Goal: Task Accomplishment & Management: Manage account settings

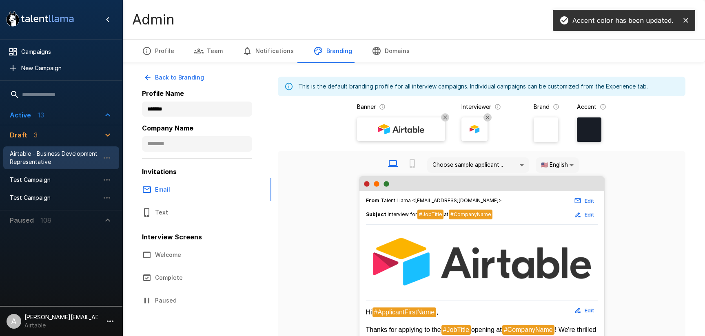
click at [54, 160] on span "Airtable - Business Development Representative" at bounding box center [55, 158] width 90 height 16
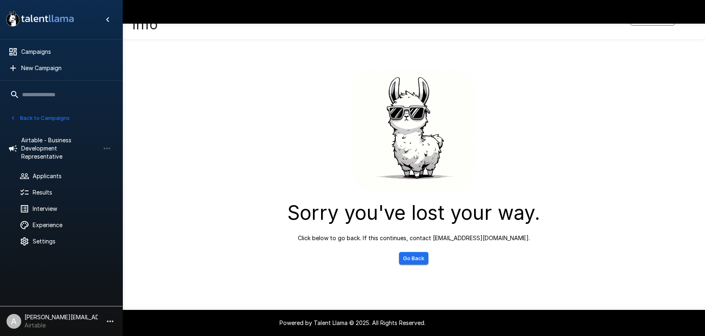
click at [412, 260] on link "Go Back" at bounding box center [413, 258] width 29 height 13
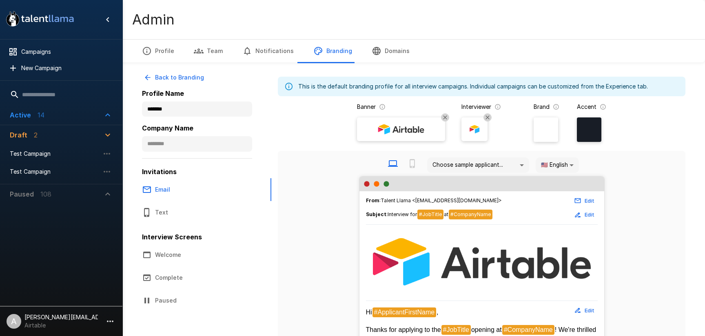
click at [31, 116] on div "Active 14" at bounding box center [27, 115] width 35 height 10
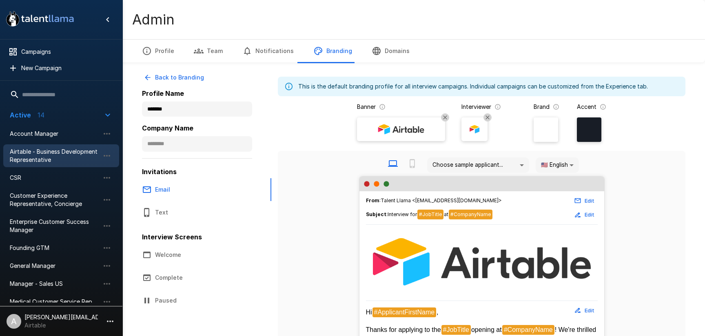
click at [52, 159] on span "Airtable - Business Development Representative" at bounding box center [55, 156] width 90 height 16
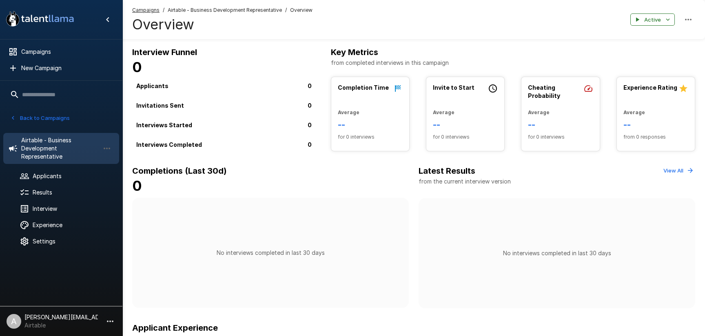
click at [251, 171] on h6 "Completions (Last 30d)" at bounding box center [270, 170] width 277 height 13
click at [40, 172] on span "Applicants" at bounding box center [73, 176] width 80 height 8
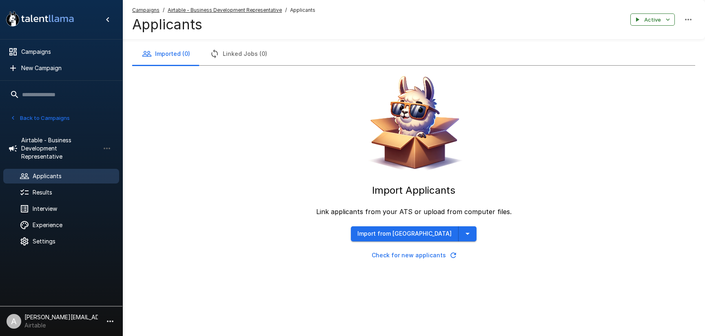
click at [444, 237] on button "Import from Greenhouse" at bounding box center [405, 233] width 108 height 15
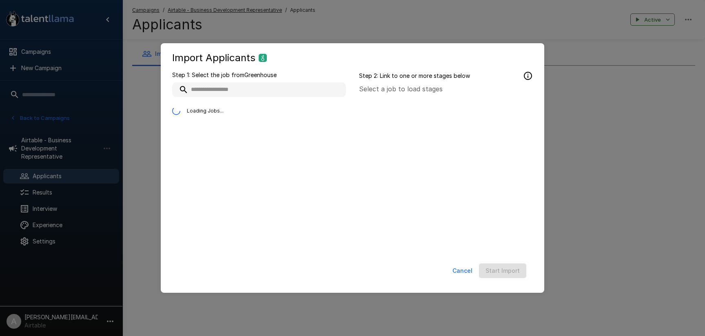
click at [444, 237] on div at bounding box center [446, 175] width 174 height 163
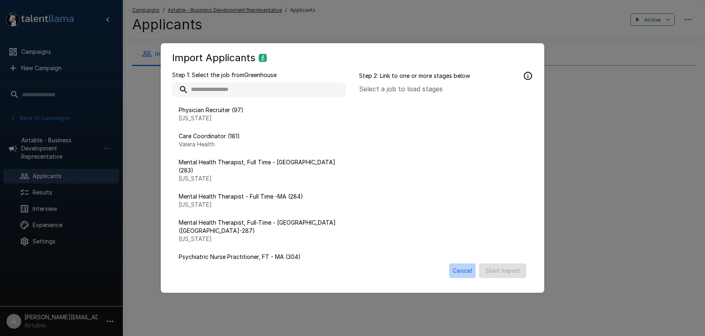
click at [467, 266] on button "Cancel" at bounding box center [462, 271] width 27 height 15
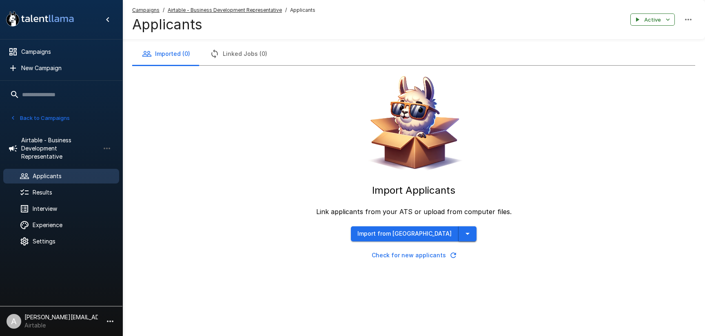
click at [463, 234] on icon "button" at bounding box center [468, 234] width 10 height 10
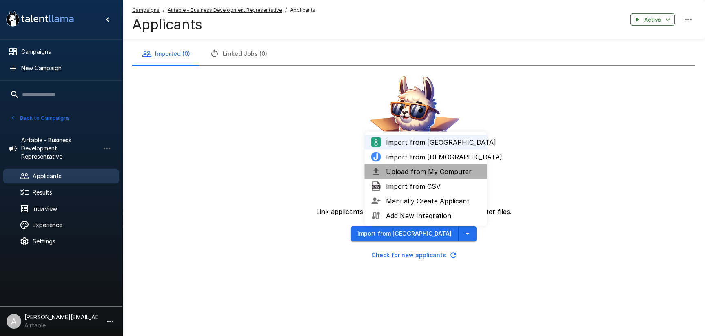
click at [431, 169] on span "Upload from My Computer" at bounding box center [433, 172] width 95 height 10
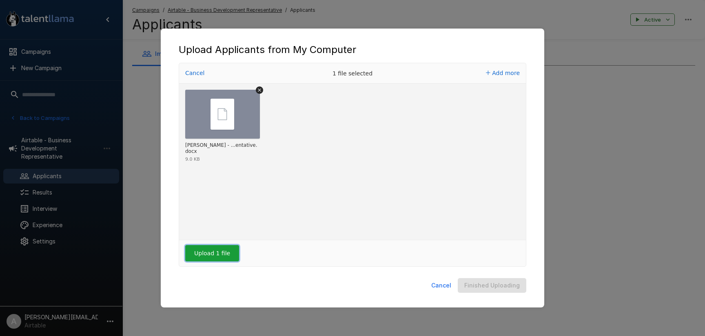
click at [220, 261] on button "Upload 1 file" at bounding box center [212, 253] width 54 height 16
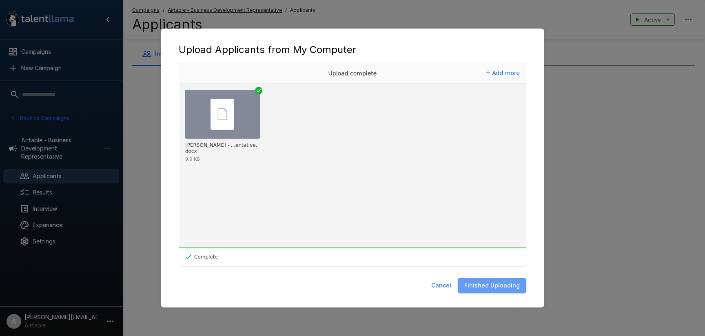
click at [500, 290] on button "Finished Uploading" at bounding box center [492, 285] width 69 height 15
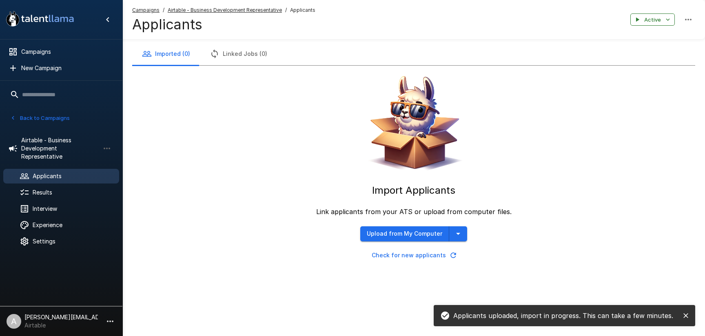
click at [683, 317] on icon "close" at bounding box center [686, 316] width 8 height 8
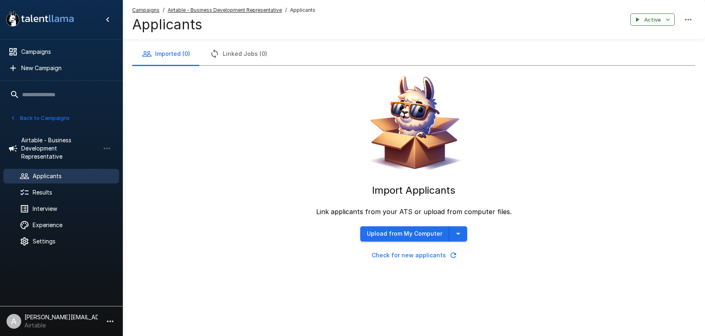
click at [416, 260] on button "Check for new applicants" at bounding box center [413, 255] width 107 height 15
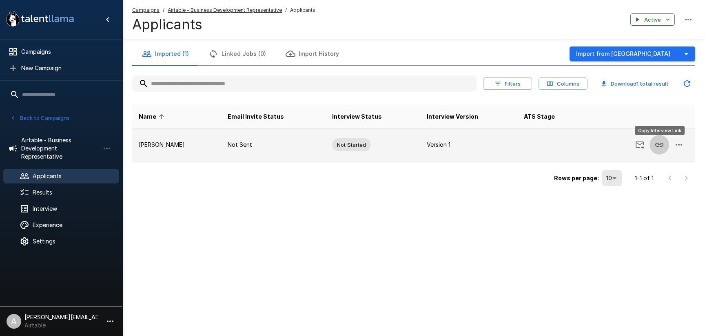
click at [661, 143] on icon "Copy Interview Link" at bounding box center [659, 145] width 8 height 4
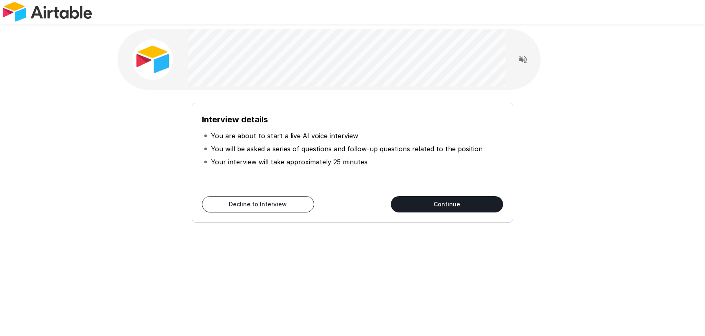
click at [467, 221] on div "Interview details You are about to start a live AI voice interview You will be …" at bounding box center [352, 163] width 321 height 120
click at [448, 206] on button "Continue" at bounding box center [447, 204] width 112 height 16
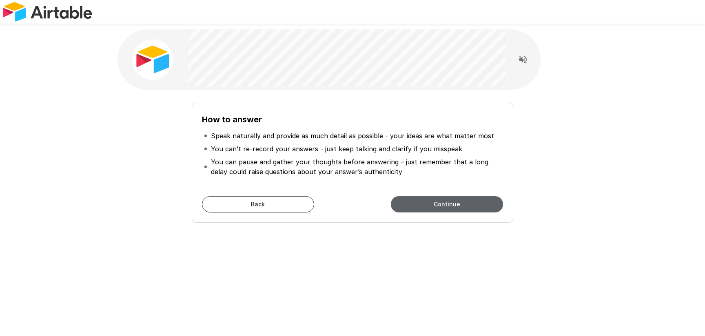
click at [448, 206] on button "Continue" at bounding box center [447, 204] width 112 height 16
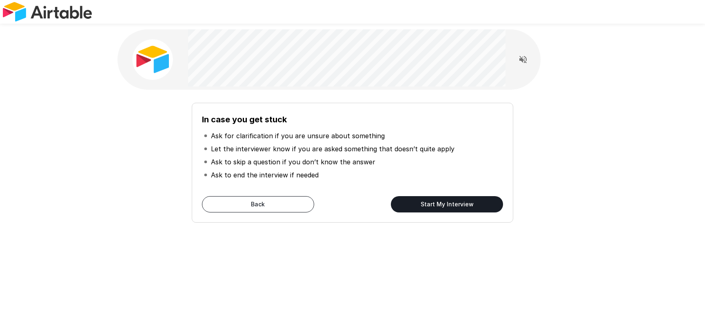
click at [448, 206] on button "Start My Interview" at bounding box center [447, 204] width 112 height 16
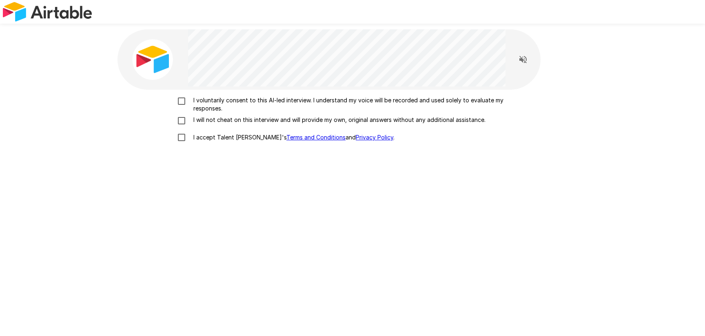
drag, startPoint x: 211, startPoint y: 109, endPoint x: 214, endPoint y: 119, distance: 9.8
click at [211, 109] on p "I voluntarily consent to this AI-led interview. I understand my voice will be r…" at bounding box center [361, 104] width 342 height 16
drag, startPoint x: 214, startPoint y: 119, endPoint x: 215, endPoint y: 128, distance: 9.9
click at [214, 120] on p "I will not cheat on this interview and will provide my own, original answers wi…" at bounding box center [337, 120] width 295 height 8
click at [219, 137] on p "I accept Talent Llama's Terms and Conditions and Privacy Policy ." at bounding box center [292, 137] width 204 height 8
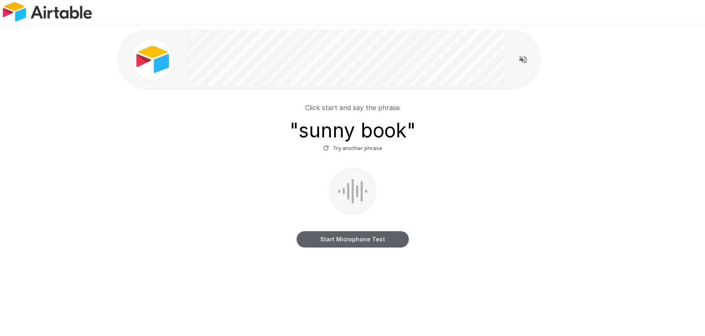
click at [366, 243] on button "Start Microphone Test" at bounding box center [353, 239] width 112 height 16
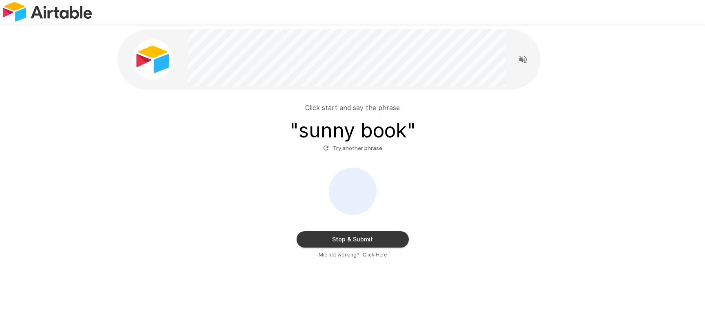
click at [372, 242] on button "Stop & Submit" at bounding box center [353, 239] width 112 height 16
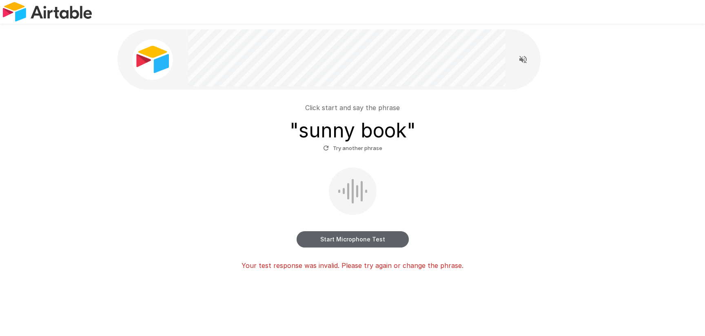
click at [354, 244] on button "Start Microphone Test" at bounding box center [353, 239] width 112 height 16
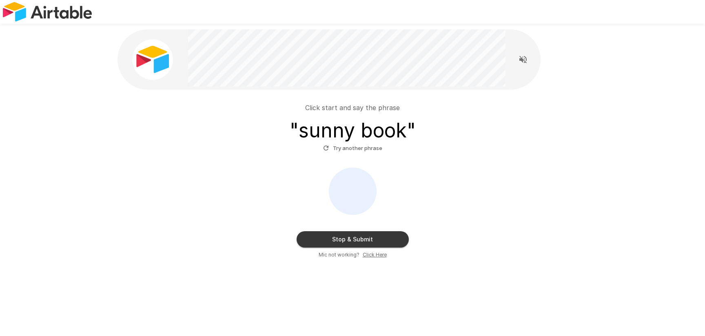
click at [358, 242] on button "Stop & Submit" at bounding box center [353, 239] width 112 height 16
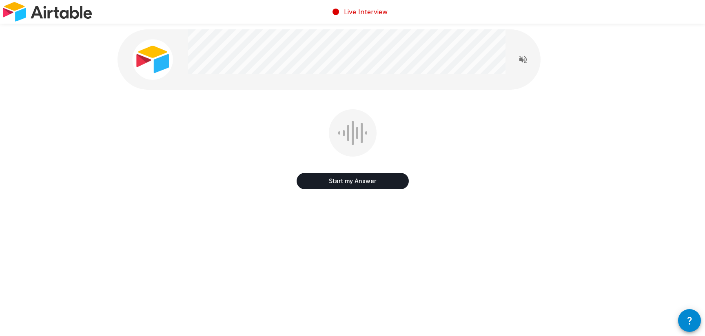
click at [354, 185] on button "Start my Answer" at bounding box center [353, 181] width 112 height 16
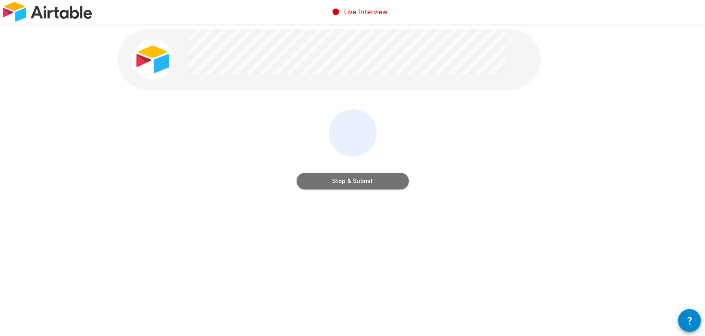
click at [354, 185] on button "Stop & Submit" at bounding box center [353, 181] width 112 height 16
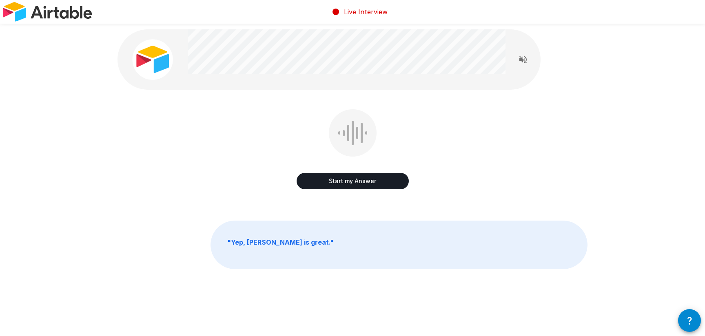
click at [381, 184] on button "Start my Answer" at bounding box center [353, 181] width 112 height 16
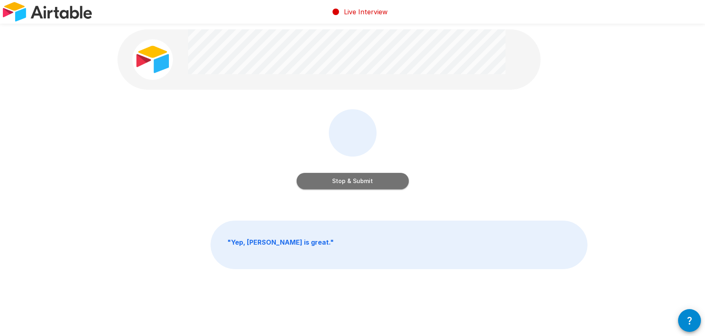
click at [352, 177] on button "Stop & Submit" at bounding box center [353, 181] width 112 height 16
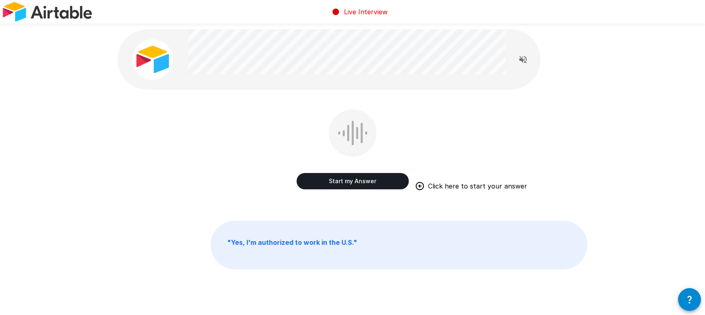
click at [289, 104] on div "Start my Answer Click here to start your answer " Yes, I'm authorized to work i…" at bounding box center [353, 167] width 490 height 335
click at [363, 182] on button "Start my Answer" at bounding box center [353, 181] width 112 height 16
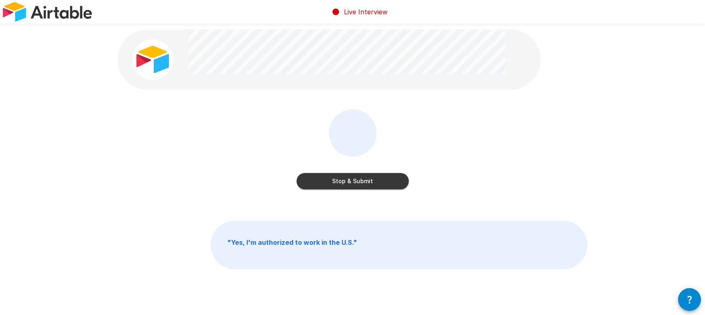
click at [385, 186] on button "Stop & Submit" at bounding box center [353, 181] width 112 height 16
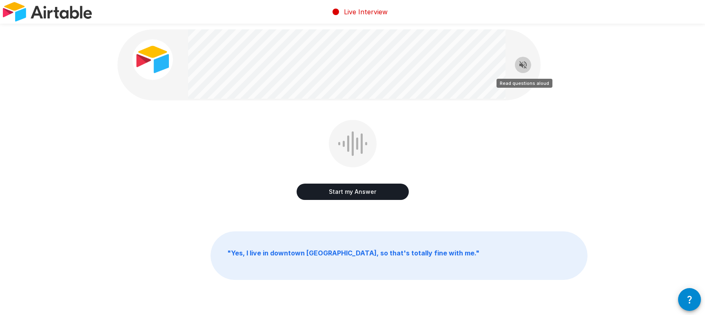
click at [520, 64] on icon "Read questions aloud" at bounding box center [522, 64] width 7 height 7
click at [525, 66] on icon "Stop reading questions aloud" at bounding box center [523, 65] width 10 height 10
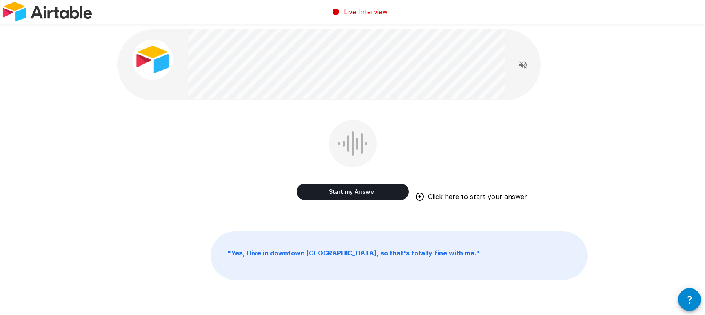
click at [353, 194] on button "Start my Answer" at bounding box center [353, 192] width 112 height 16
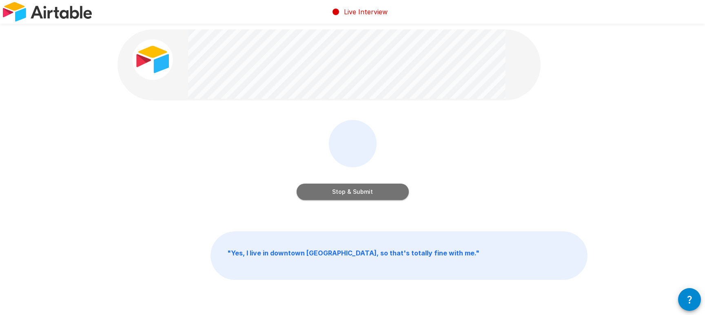
click at [399, 187] on button "Stop & Submit" at bounding box center [353, 192] width 112 height 16
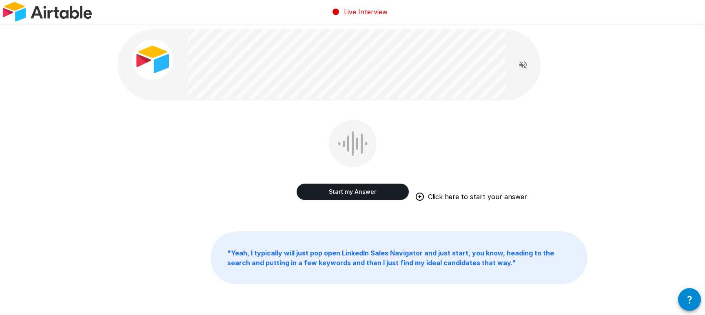
click at [388, 119] on div "Start my Answer Click here to start your answer " Yeah, I typically will just p…" at bounding box center [353, 175] width 490 height 350
click at [242, 157] on div "Start my Answer Click here to start your answer" at bounding box center [352, 166] width 470 height 92
click at [357, 191] on button "Start my Answer" at bounding box center [353, 192] width 112 height 16
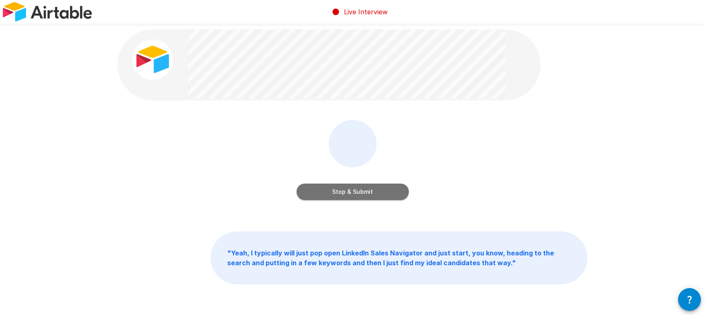
click at [352, 195] on button "Stop & Submit" at bounding box center [353, 192] width 112 height 16
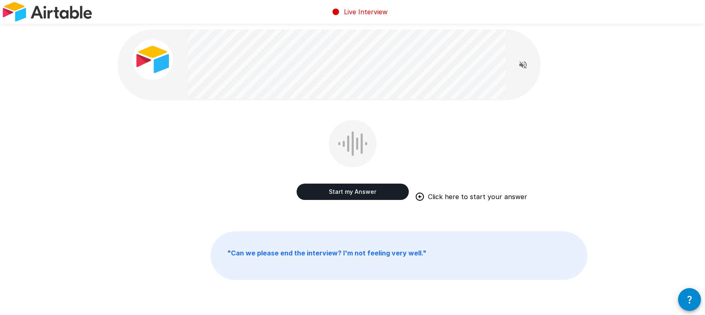
click at [357, 192] on button "Start my Answer" at bounding box center [353, 192] width 112 height 16
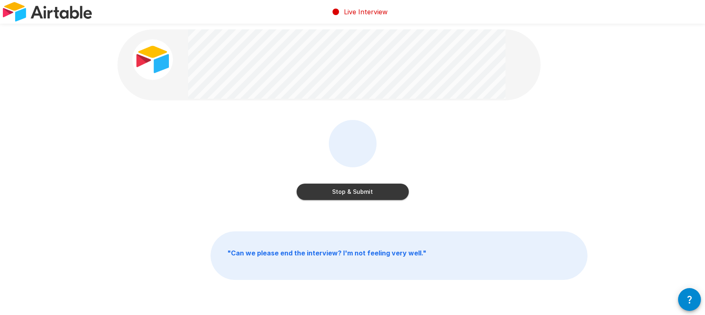
click at [386, 184] on button "Stop & Submit" at bounding box center [353, 192] width 112 height 16
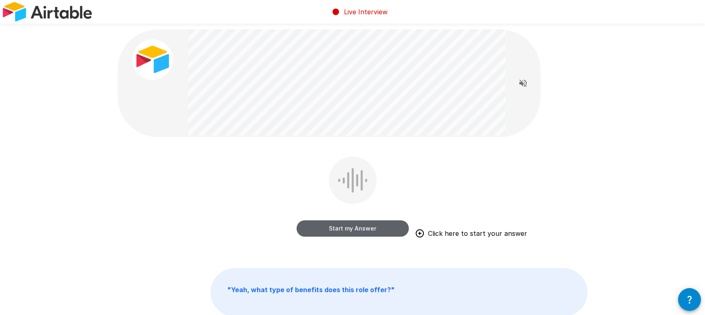
click at [346, 229] on button "Start my Answer" at bounding box center [353, 228] width 112 height 16
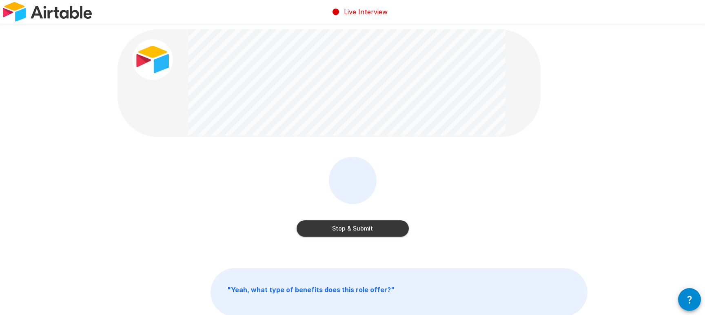
click at [379, 233] on button "Stop & Submit" at bounding box center [353, 228] width 112 height 16
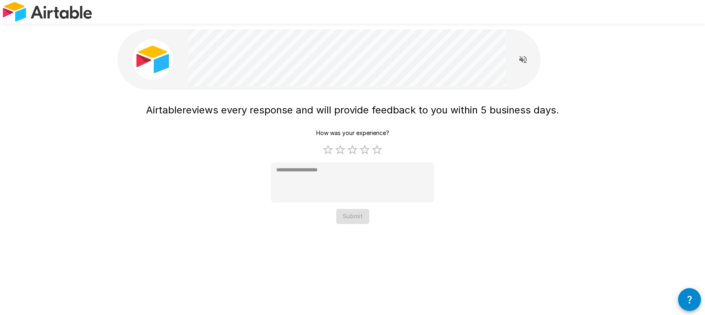
drag, startPoint x: 173, startPoint y: 109, endPoint x: 493, endPoint y: 121, distance: 320.4
click at [604, 104] on div "Airtable reviews every response and will provide feedback to you within 5 busin…" at bounding box center [352, 128] width 705 height 257
click at [470, 126] on div "Airtable reviews every response and will provide feedback to you within 5 busin…" at bounding box center [352, 162] width 413 height 124
drag, startPoint x: 374, startPoint y: 152, endPoint x: 370, endPoint y: 151, distance: 4.8
click at [374, 152] on label "5 Stars" at bounding box center [377, 150] width 12 height 12
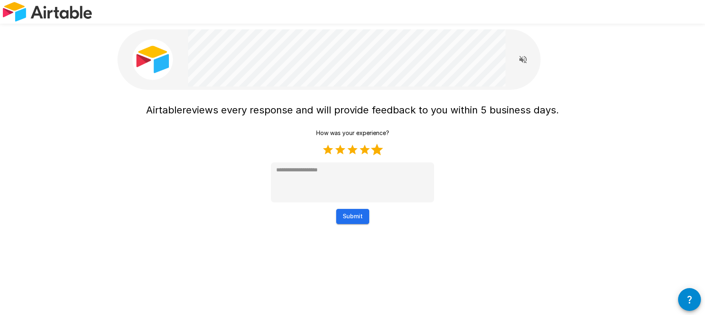
type textarea "*"
click at [359, 213] on button "Submit" at bounding box center [352, 216] width 33 height 15
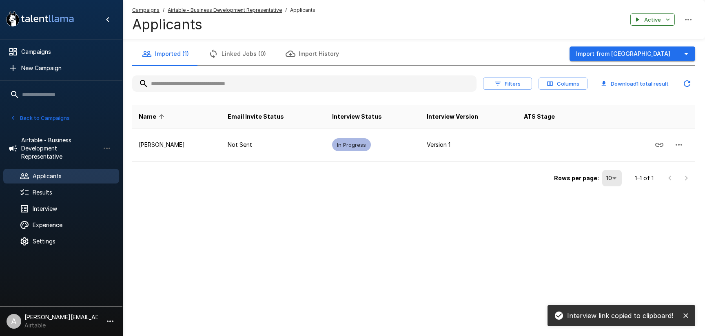
click at [691, 315] on button "close" at bounding box center [686, 316] width 12 height 12
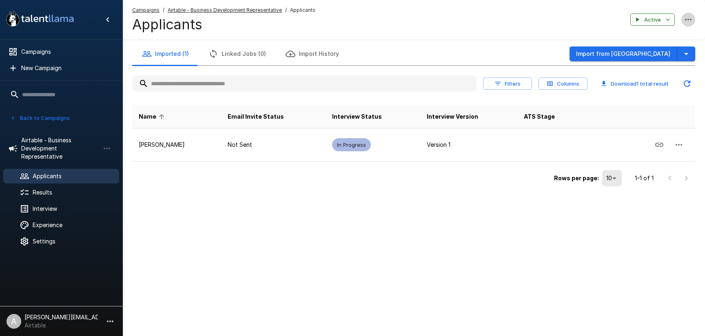
click at [694, 19] on button "button" at bounding box center [688, 20] width 14 height 14
click at [694, 19] on div at bounding box center [352, 168] width 705 height 336
click at [52, 188] on span "Results" at bounding box center [73, 192] width 80 height 8
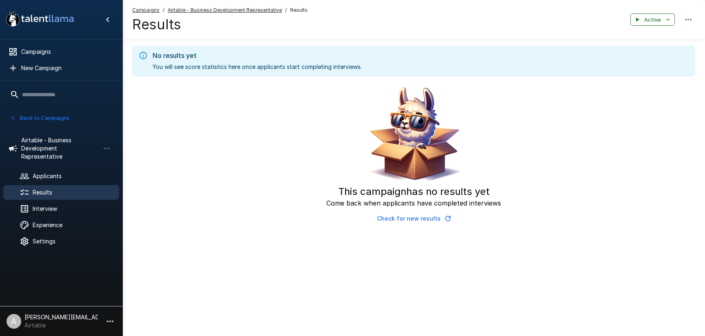
click at [61, 117] on button "Back to Campaigns" at bounding box center [40, 118] width 64 height 13
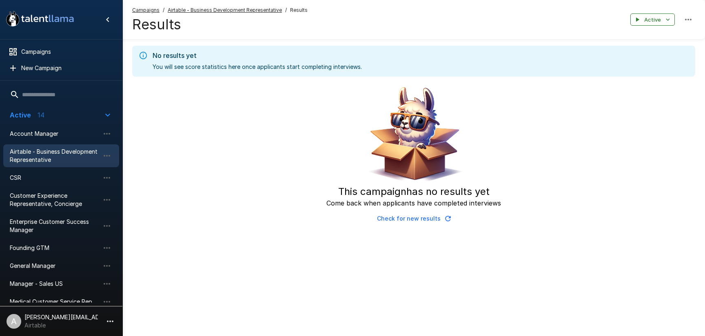
click at [97, 320] on p "[PERSON_NAME][EMAIL_ADDRESS][DOMAIN_NAME]" at bounding box center [60, 317] width 73 height 8
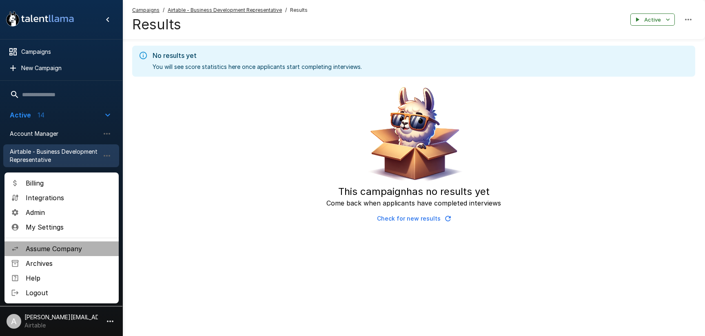
click at [67, 245] on span "Assume Company" at bounding box center [69, 249] width 86 height 10
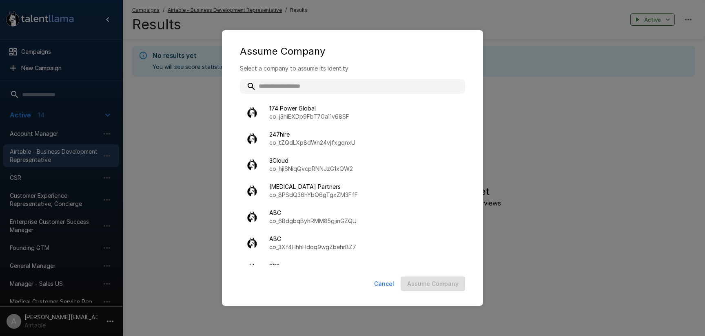
click at [301, 88] on input "text" at bounding box center [352, 86] width 225 height 15
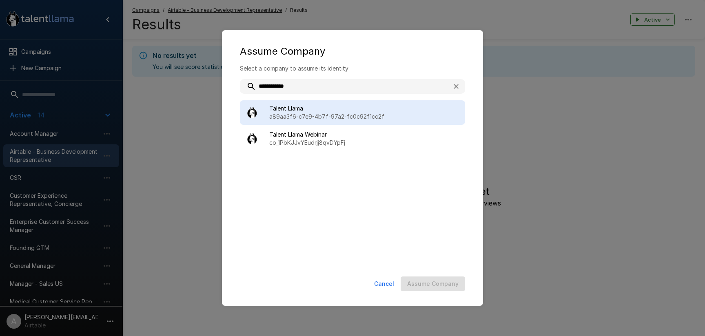
type input "**********"
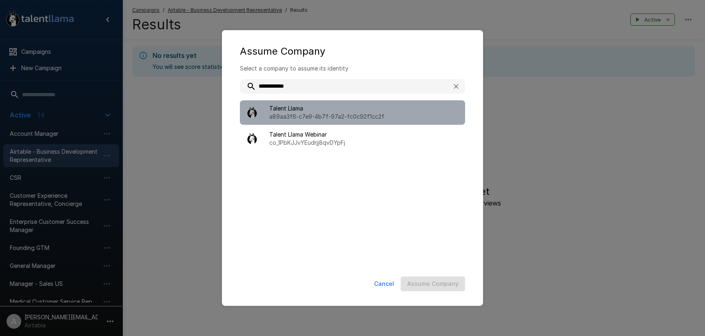
click at [302, 106] on span "Talent Llama" at bounding box center [363, 108] width 189 height 8
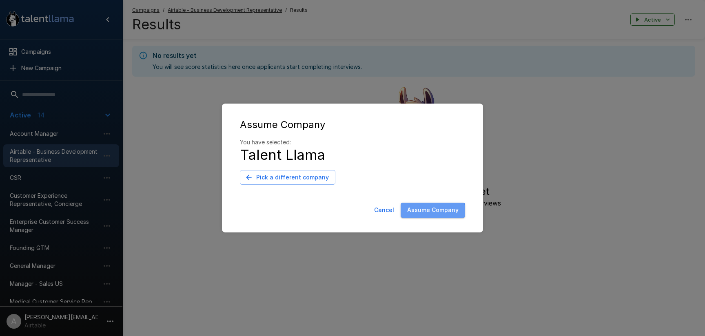
click at [430, 213] on button "Assume Company" at bounding box center [433, 210] width 64 height 15
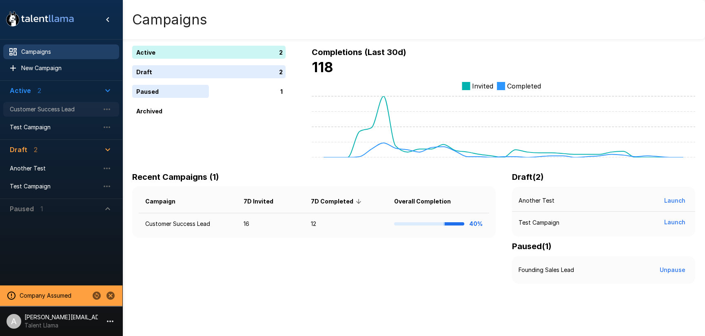
click at [60, 110] on span "Customer Success Lead" at bounding box center [55, 109] width 90 height 8
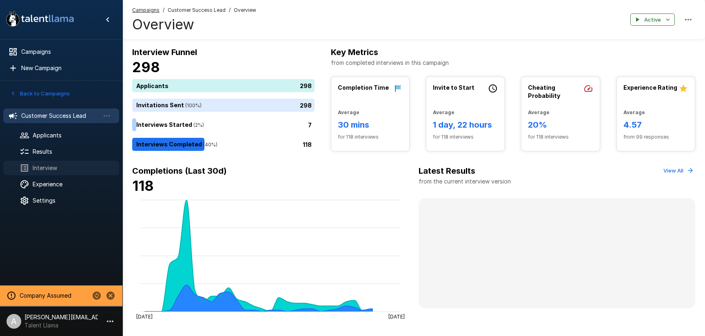
click at [46, 170] on span "Interview" at bounding box center [73, 168] width 80 height 8
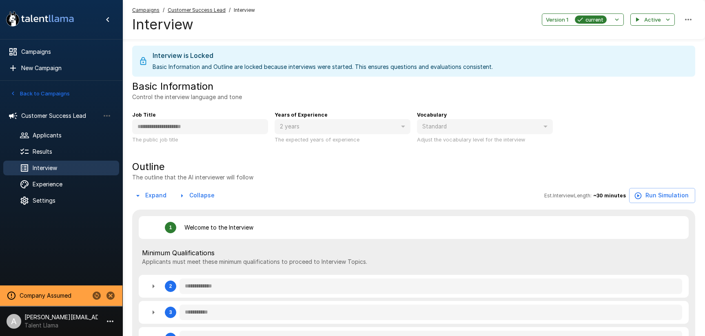
type textarea "*"
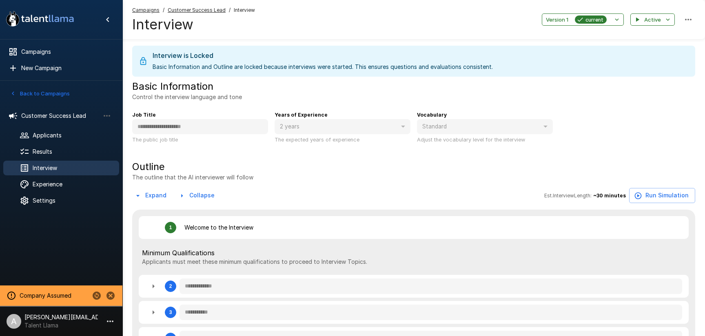
type textarea "*"
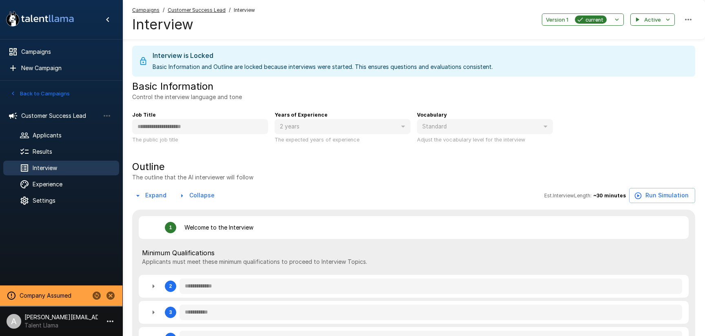
type textarea "*"
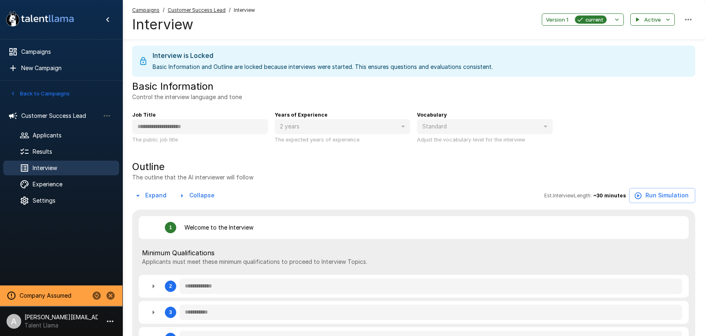
type textarea "*"
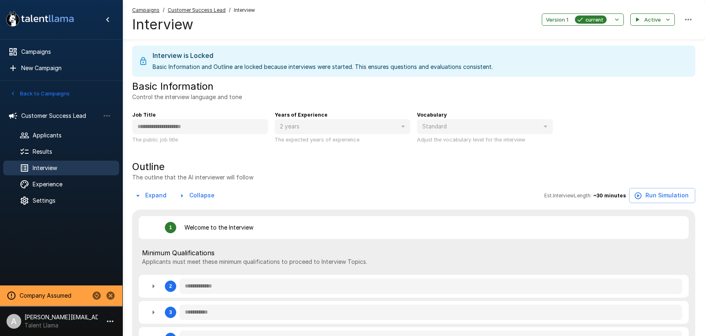
type textarea "*"
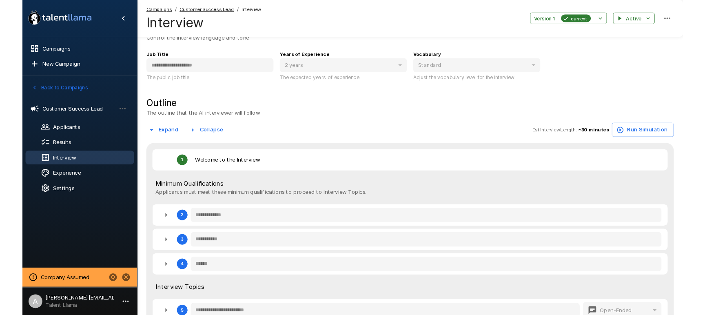
scroll to position [68, 0]
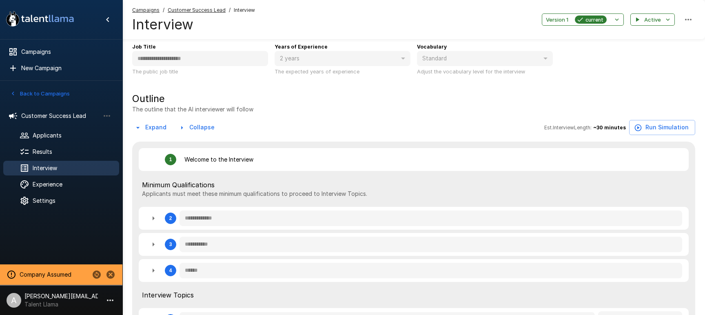
type textarea "*"
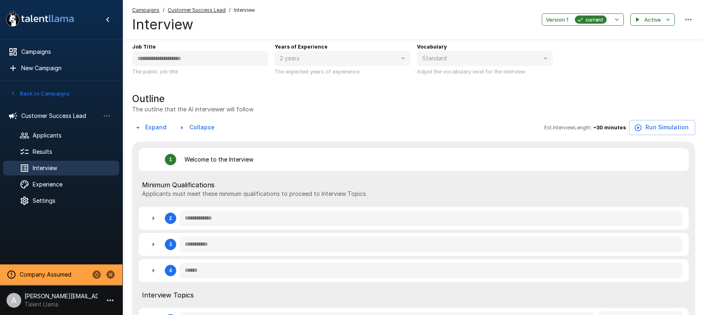
type textarea "*"
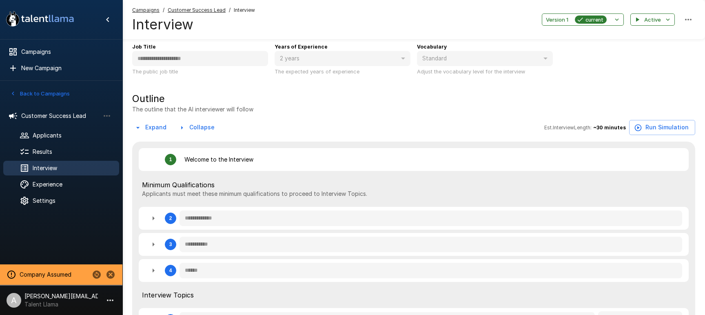
type textarea "*"
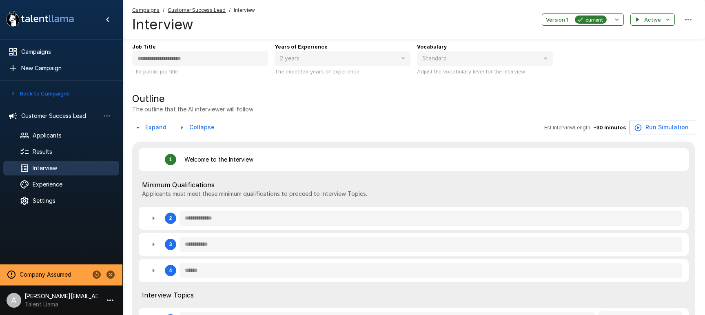
type textarea "*"
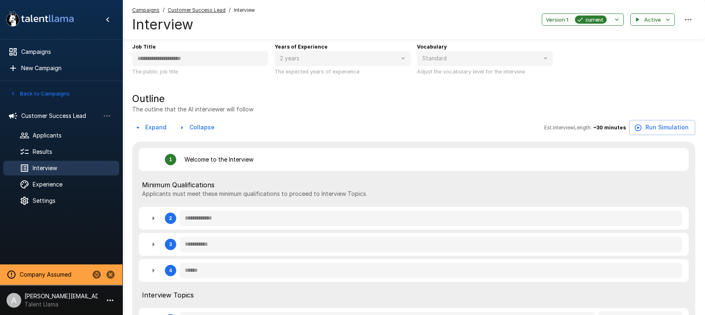
type textarea "*"
click at [50, 94] on button "Back to Campaigns" at bounding box center [40, 93] width 64 height 13
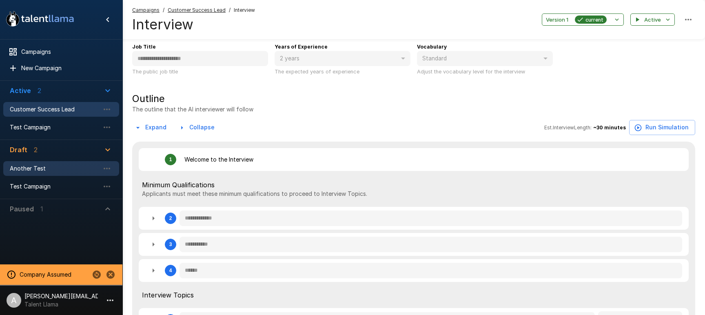
click at [45, 165] on span "Another Test" at bounding box center [55, 168] width 90 height 8
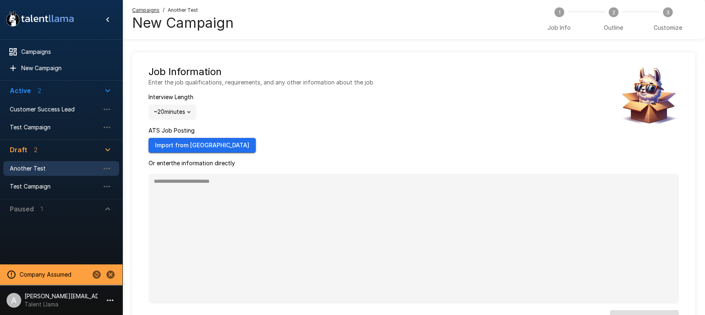
click at [180, 147] on button "Import from [GEOGRAPHIC_DATA]" at bounding box center [201, 145] width 107 height 15
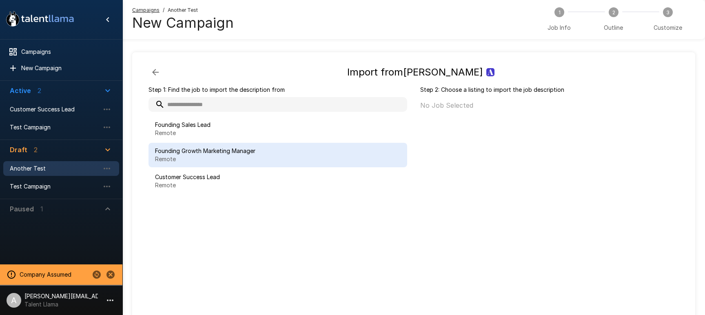
click at [237, 155] on span "Founding Growth Marketing Manager" at bounding box center [278, 151] width 246 height 8
click at [156, 69] on icon "button" at bounding box center [156, 72] width 10 height 10
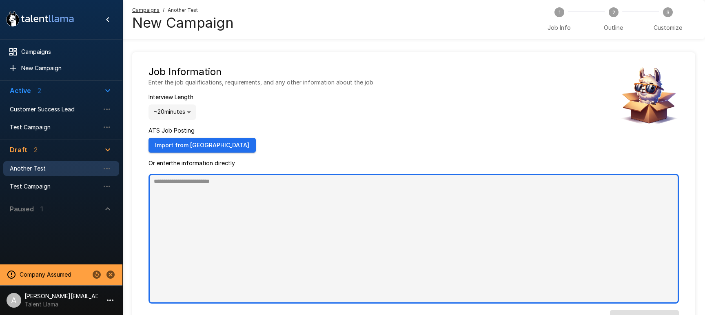
click at [258, 186] on textarea at bounding box center [413, 239] width 530 height 130
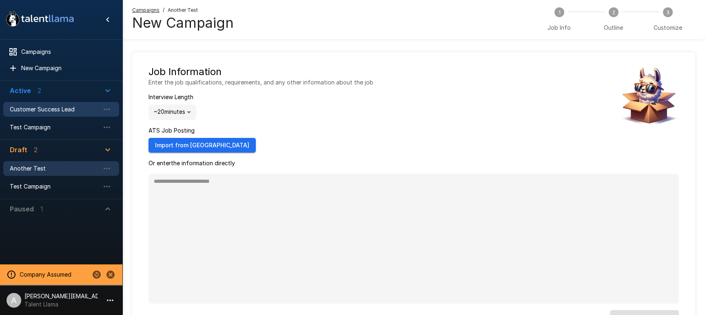
type textarea "*"
click at [58, 111] on span "Customer Success Lead" at bounding box center [55, 109] width 90 height 8
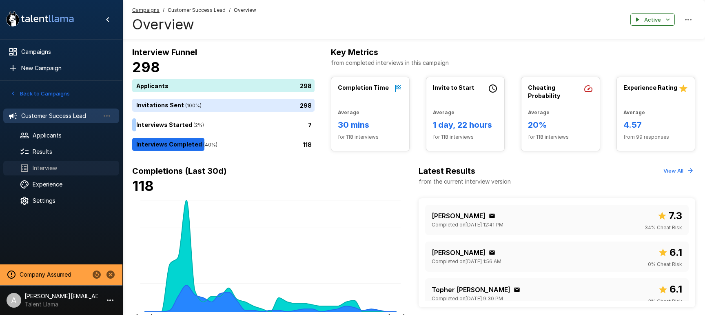
click at [57, 166] on span "Interview" at bounding box center [73, 168] width 80 height 8
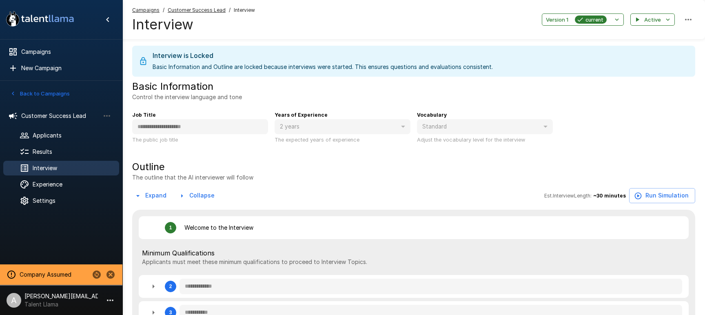
type textarea "*"
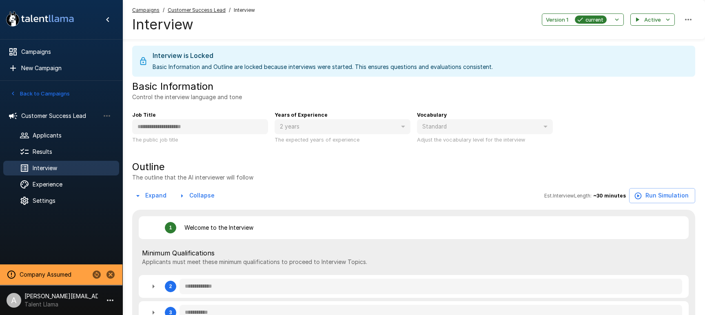
type textarea "*"
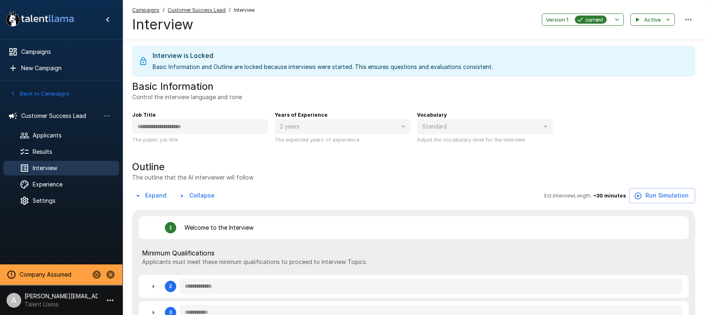
type textarea "*"
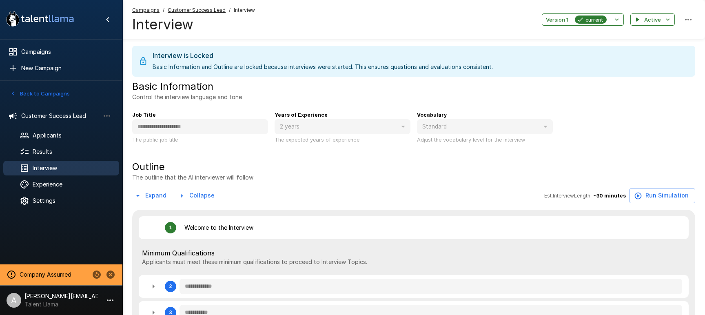
type textarea "*"
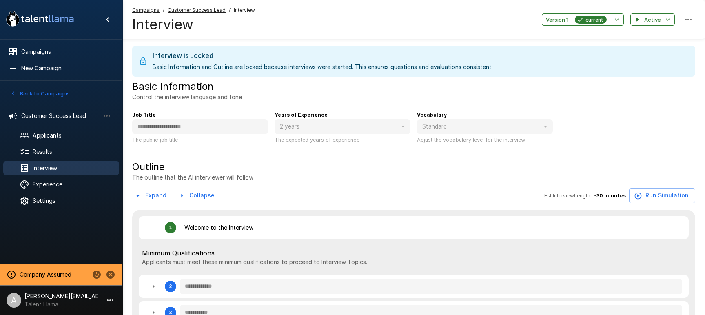
type textarea "*"
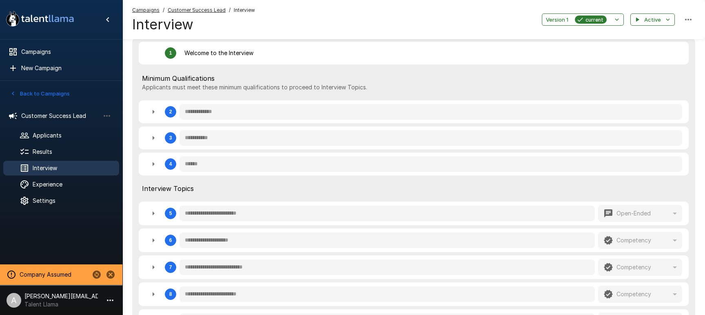
scroll to position [181, 0]
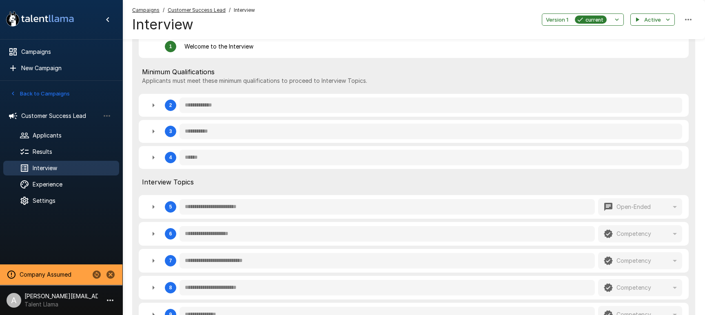
drag, startPoint x: 152, startPoint y: 102, endPoint x: 168, endPoint y: 106, distance: 16.1
click at [152, 102] on icon "button" at bounding box center [153, 105] width 10 height 10
type textarea "*"
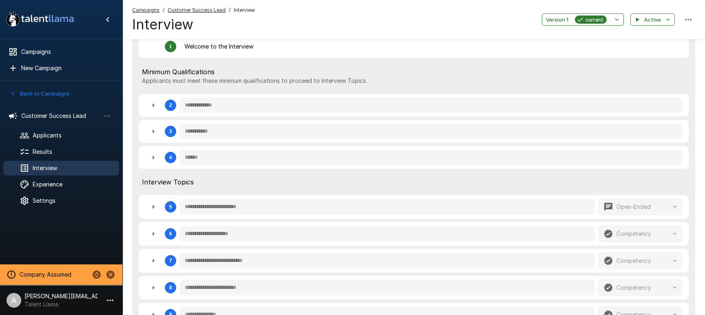
type textarea "*"
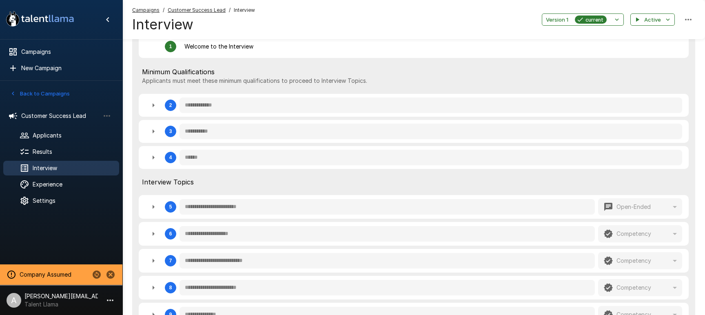
type textarea "*"
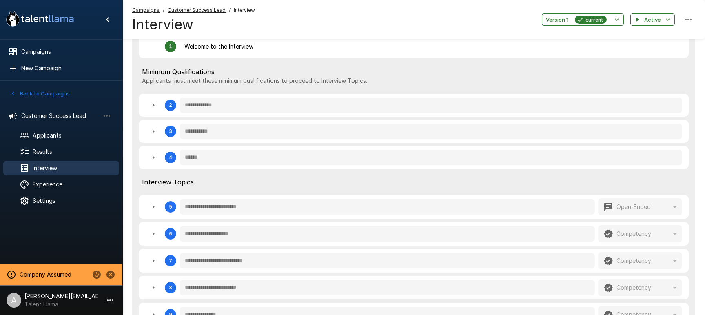
type textarea "*"
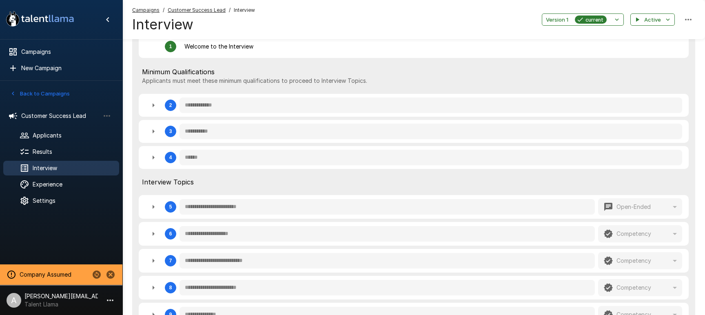
type textarea "*"
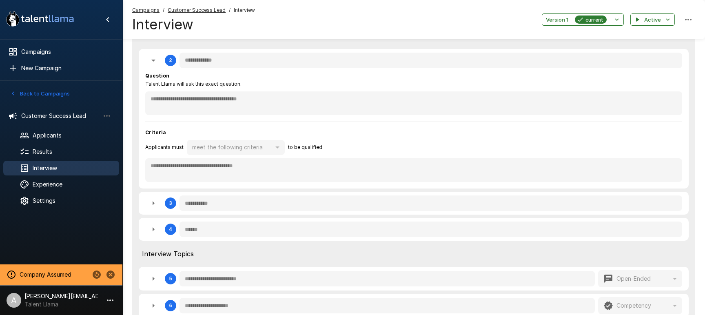
scroll to position [216, 0]
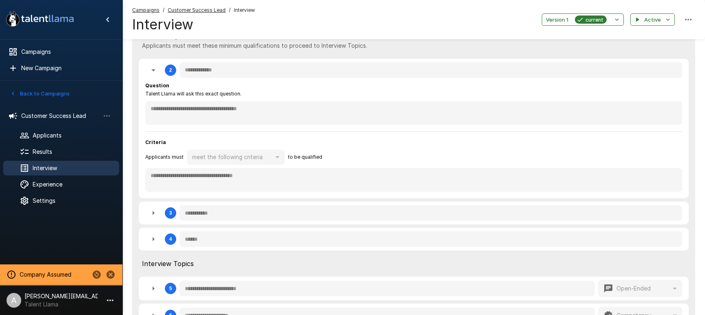
click at [160, 211] on button "button" at bounding box center [153, 213] width 16 height 16
type textarea "*"
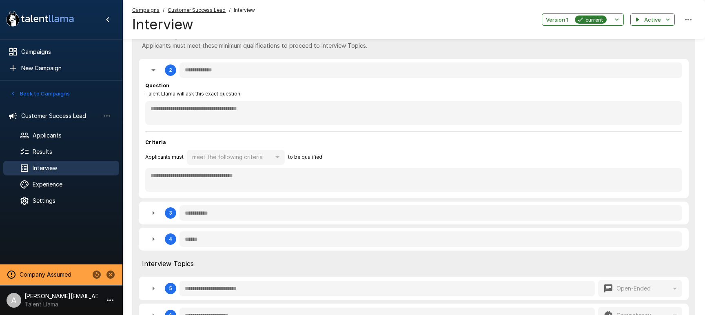
type textarea "*"
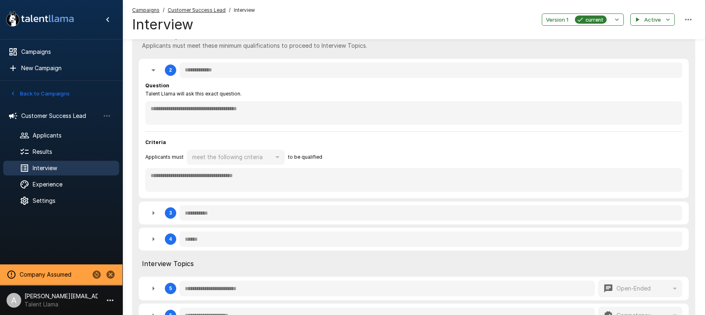
type textarea "*"
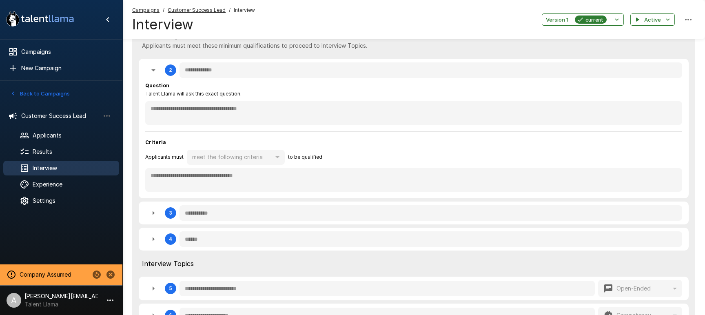
type textarea "*"
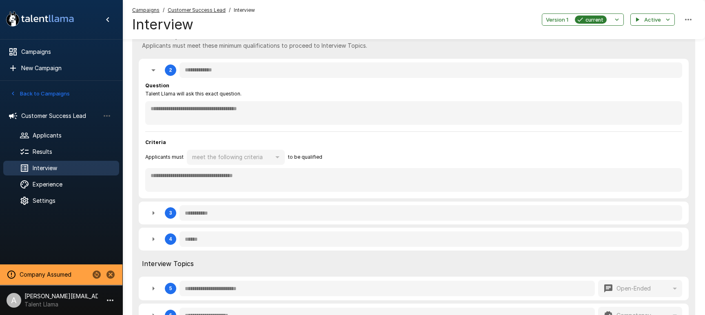
type textarea "*"
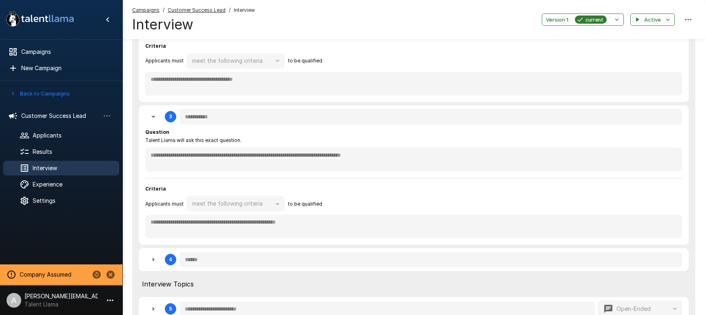
scroll to position [380, 0]
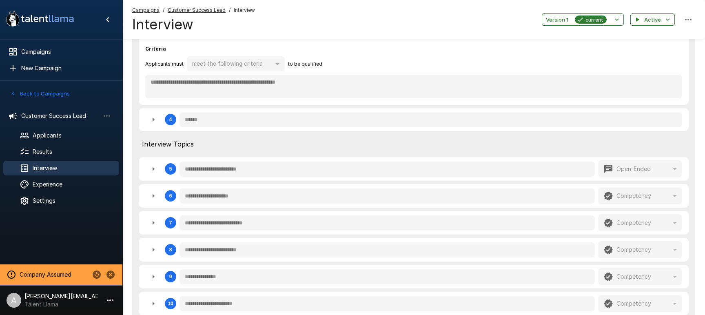
click at [159, 122] on button "button" at bounding box center [153, 119] width 16 height 16
type textarea "*"
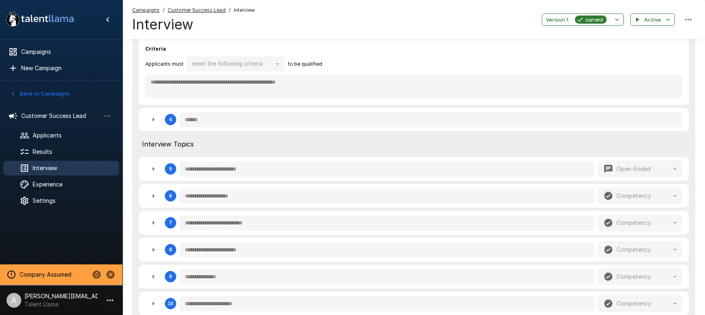
type textarea "*"
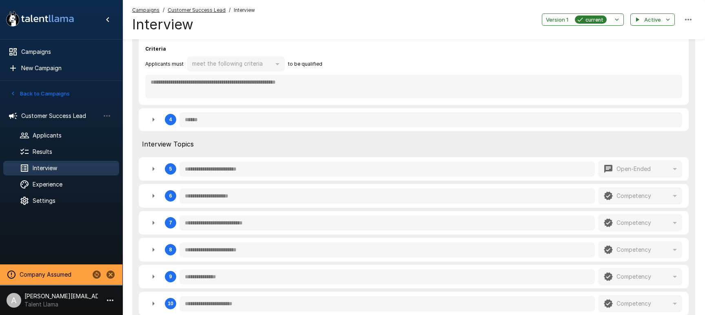
type textarea "*"
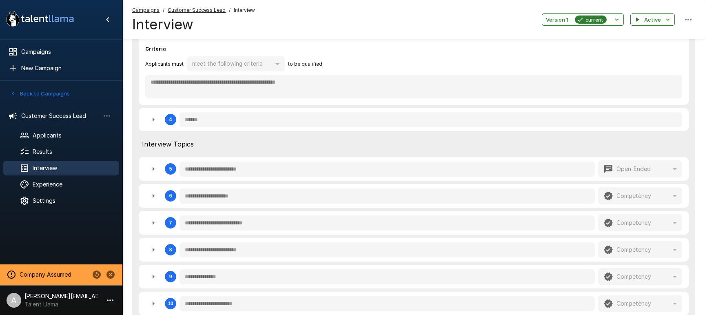
type textarea "*"
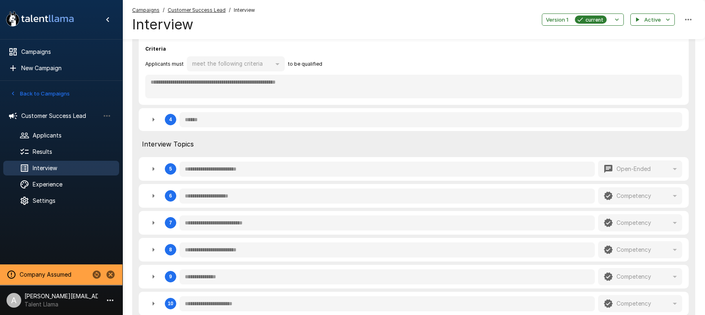
type textarea "*"
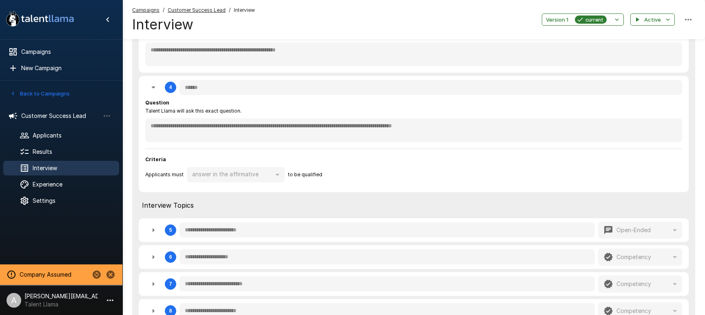
scroll to position [490, 0]
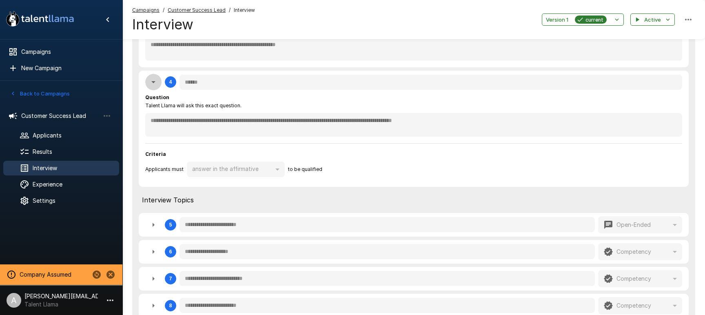
click at [154, 86] on icon "button" at bounding box center [153, 82] width 10 height 10
type textarea "*"
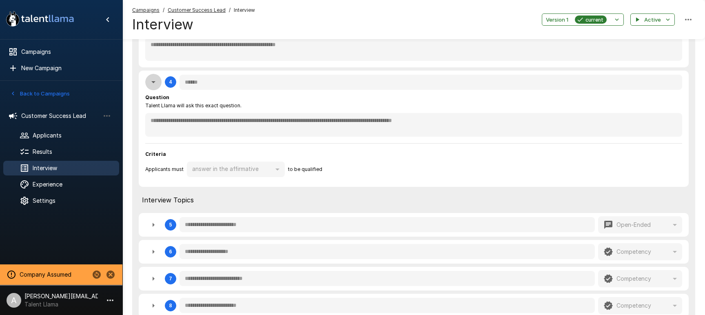
type textarea "*"
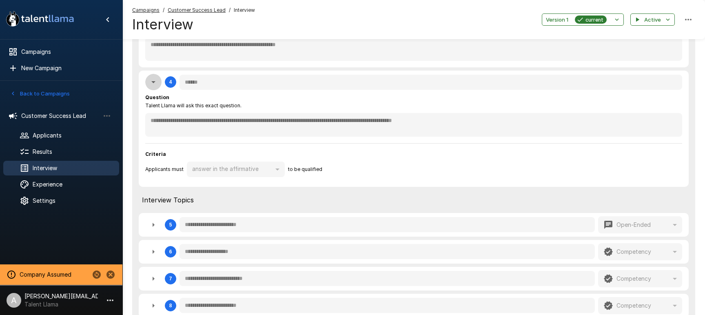
type textarea "*"
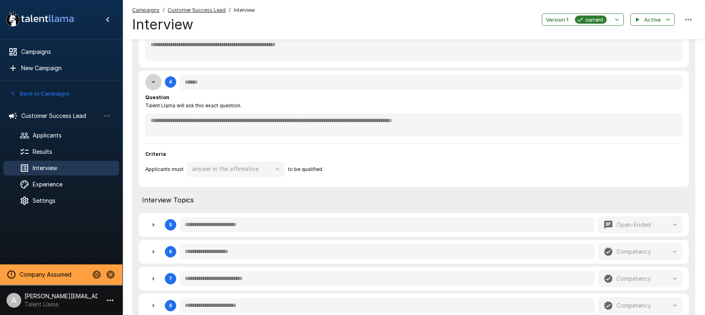
type textarea "*"
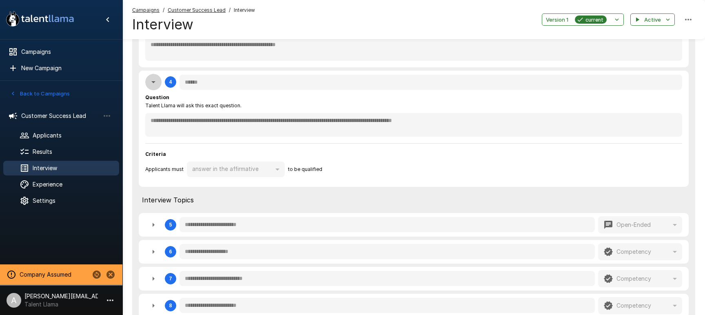
type textarea "*"
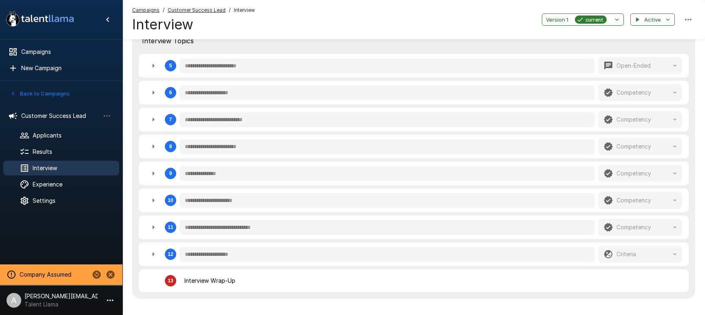
scroll to position [560, 0]
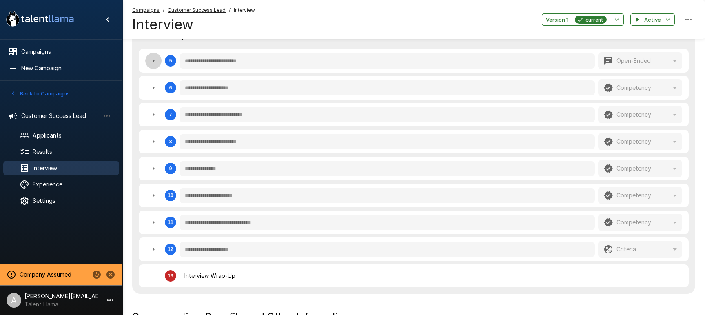
click at [157, 62] on icon "button" at bounding box center [153, 61] width 10 height 10
type textarea "*"
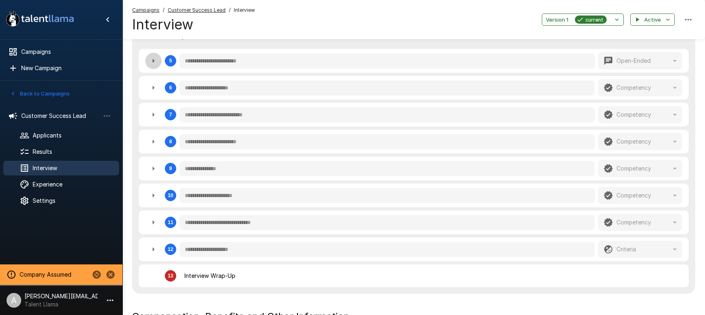
type textarea "*"
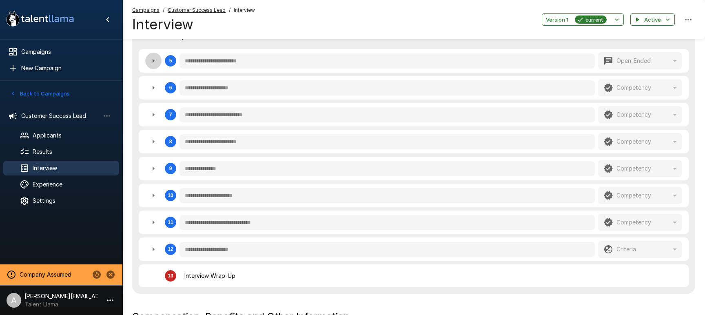
type textarea "*"
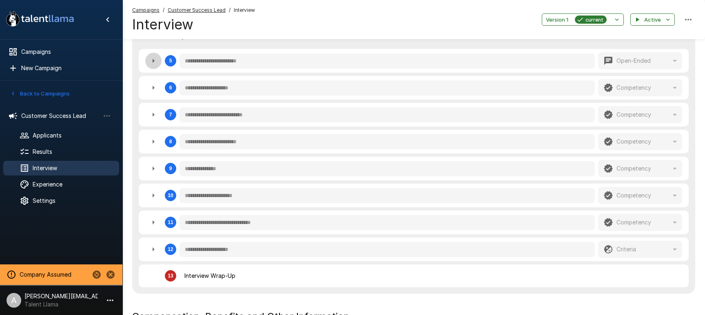
type textarea "*"
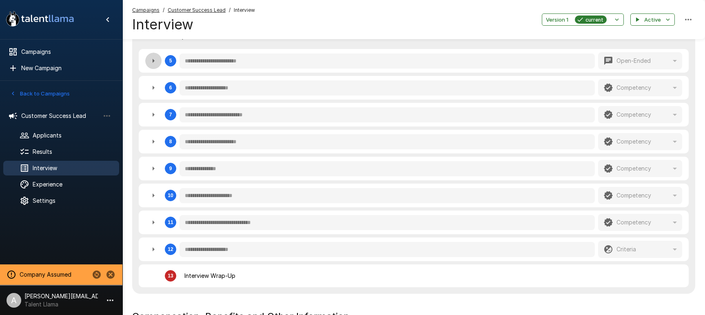
type textarea "*"
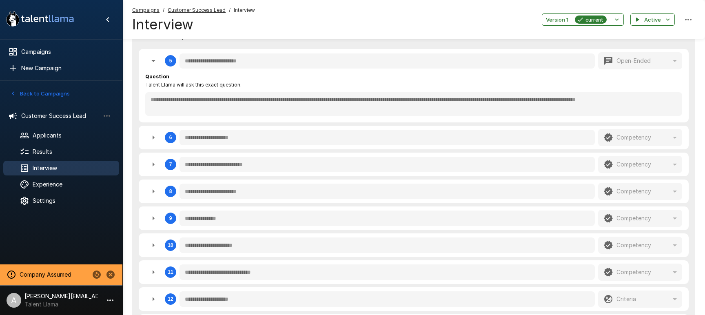
scroll to position [567, 0]
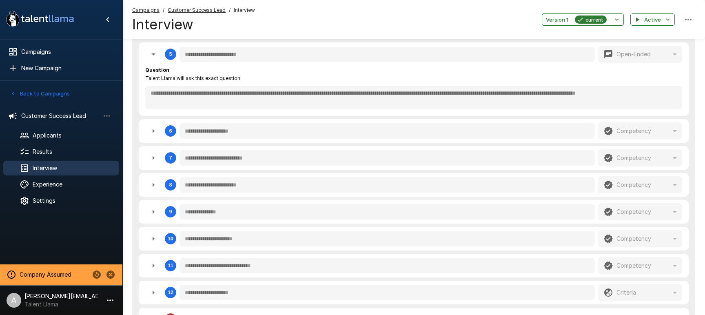
click at [155, 58] on icon "button" at bounding box center [153, 54] width 10 height 10
type textarea "*"
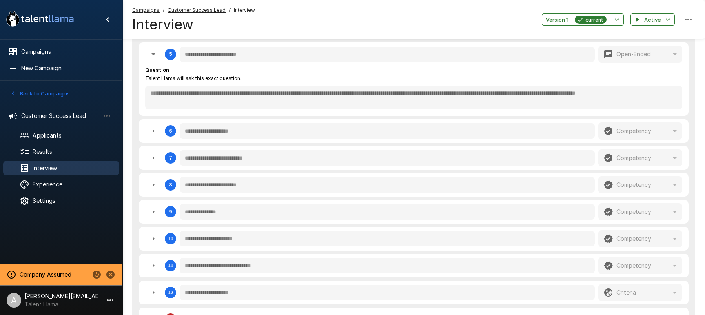
type textarea "*"
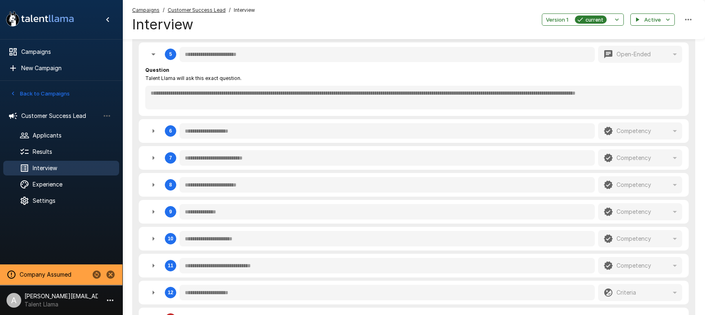
type textarea "*"
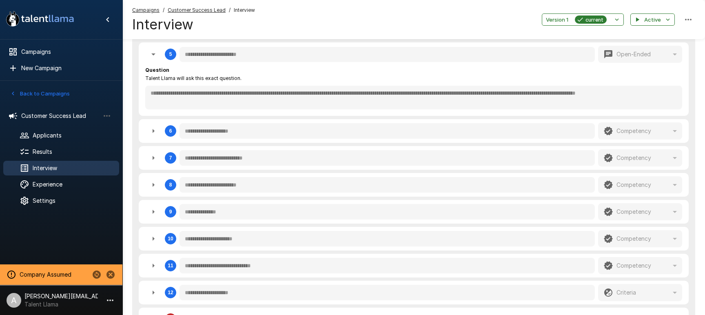
type textarea "*"
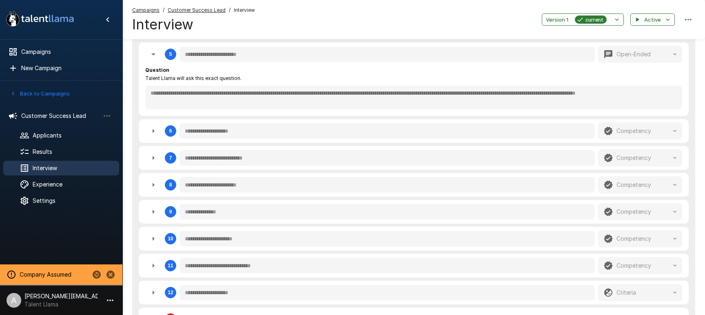
type textarea "*"
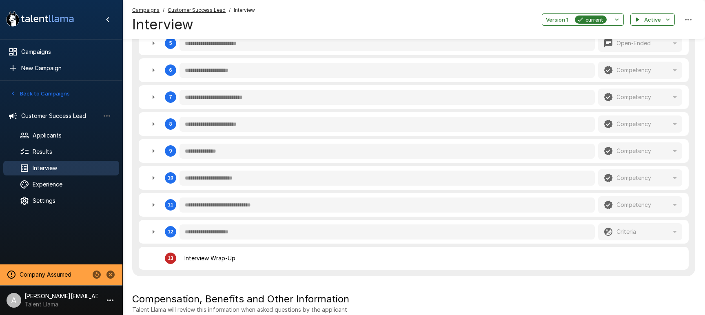
scroll to position [568, 0]
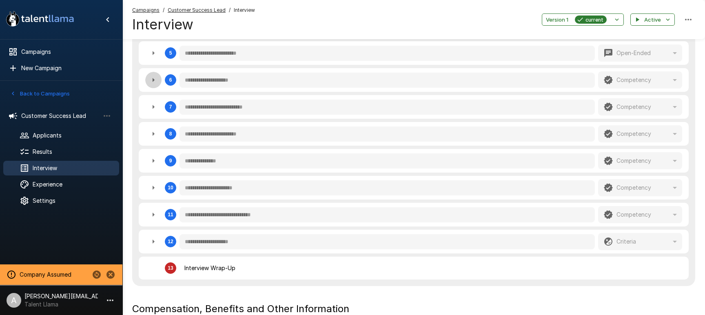
click at [153, 78] on icon "button" at bounding box center [153, 80] width 10 height 10
type textarea "*"
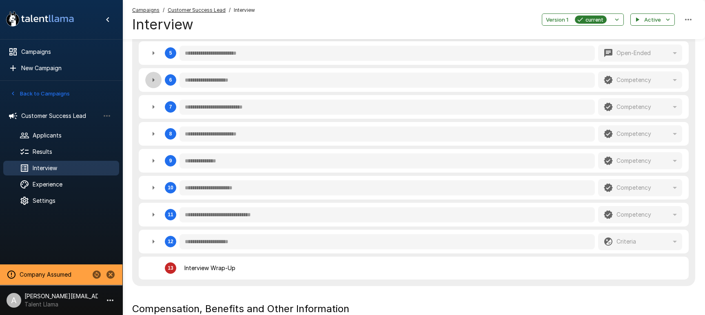
type textarea "*"
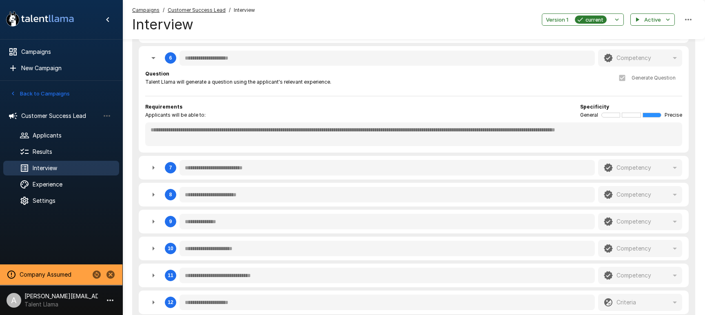
scroll to position [622, 0]
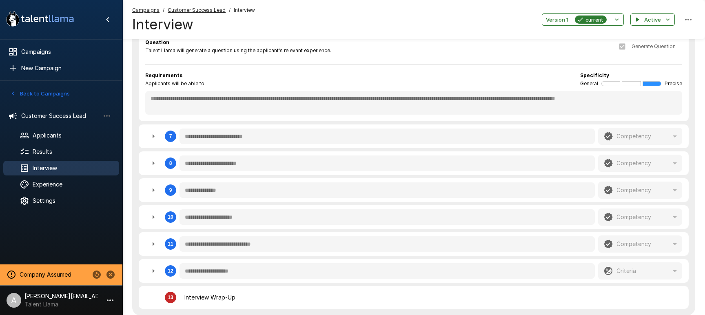
click at [582, 78] on span "Specificity" at bounding box center [594, 75] width 29 height 8
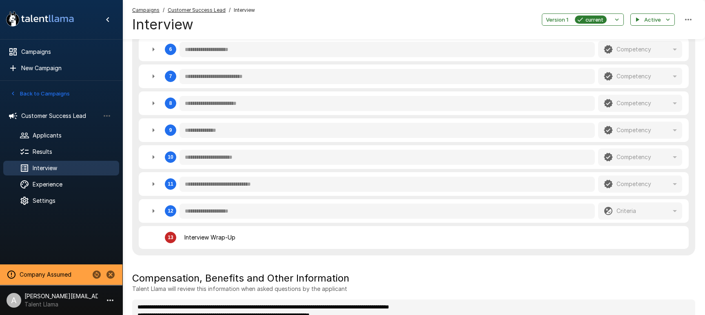
scroll to position [582, 0]
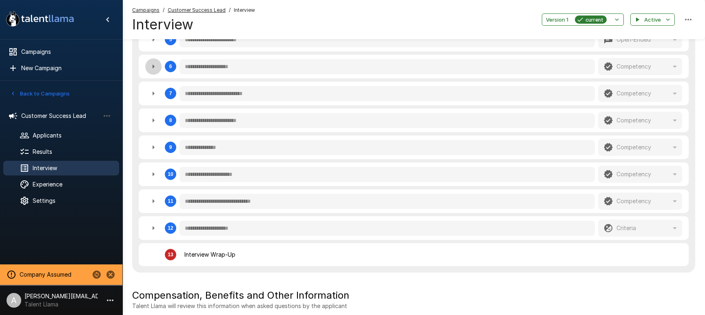
drag, startPoint x: 146, startPoint y: 69, endPoint x: 188, endPoint y: 65, distance: 42.1
click at [146, 69] on button "button" at bounding box center [153, 66] width 16 height 16
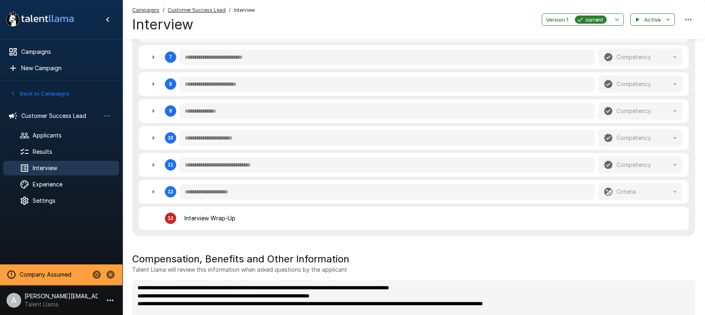
scroll to position [748, 0]
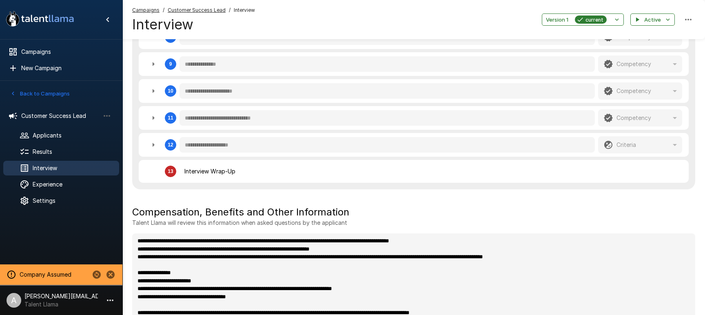
click at [150, 144] on icon "button" at bounding box center [153, 145] width 10 height 10
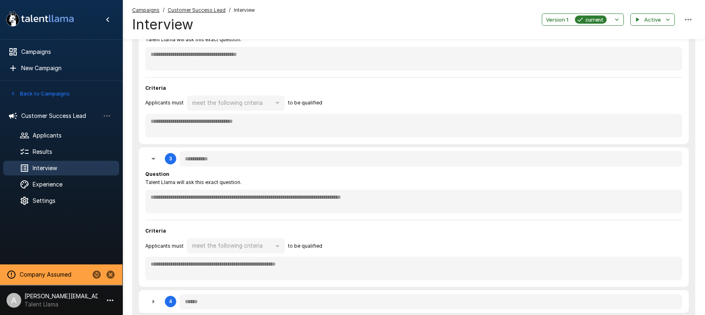
scroll to position [290, 0]
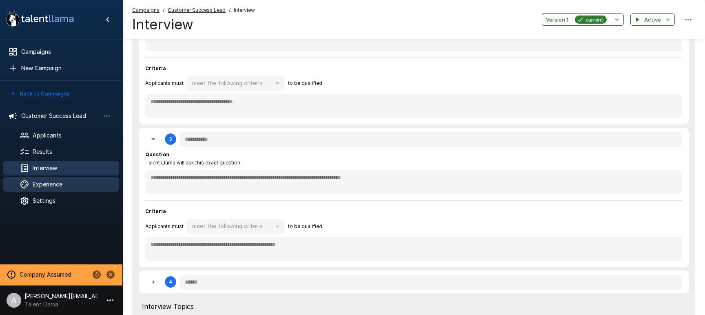
click at [74, 184] on span "Experience" at bounding box center [73, 184] width 80 height 8
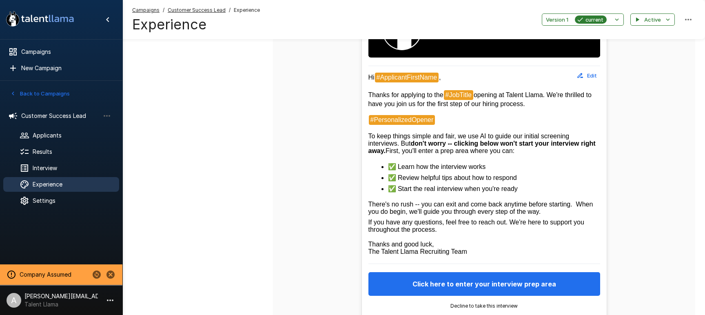
scroll to position [206, 0]
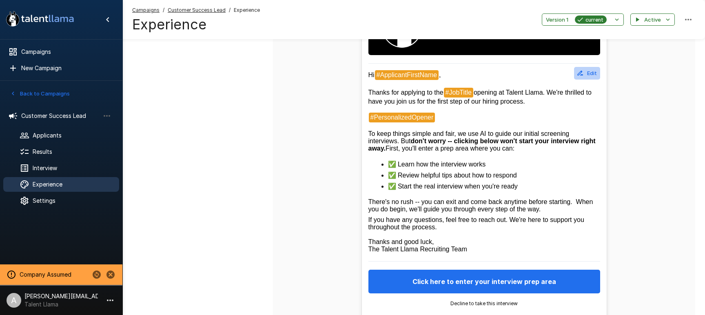
click at [588, 74] on button "Edit" at bounding box center [587, 73] width 26 height 13
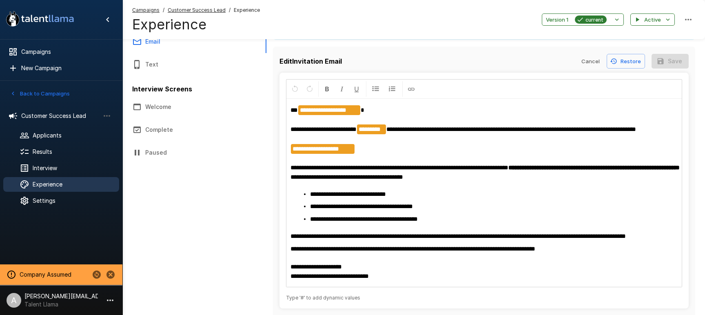
scroll to position [0, 0]
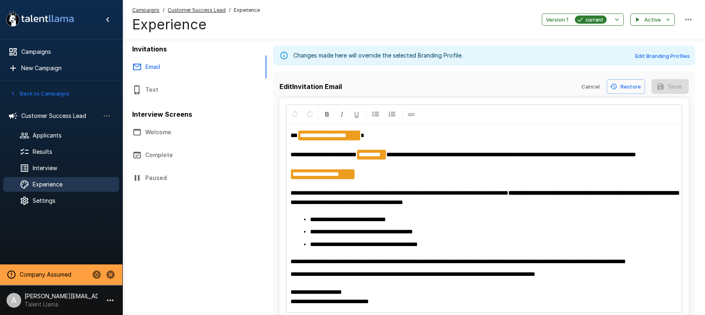
click at [587, 88] on button "Cancel" at bounding box center [590, 86] width 26 height 15
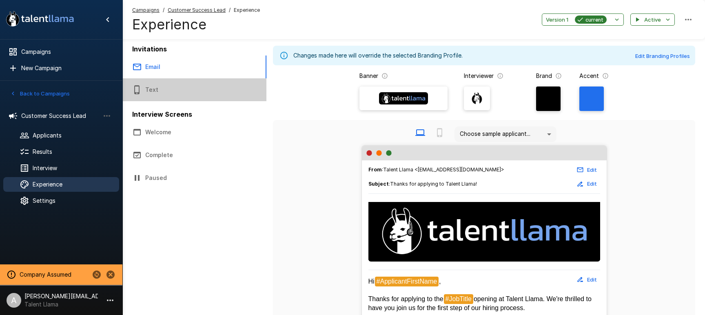
click at [162, 90] on button "Text" at bounding box center [194, 89] width 144 height 23
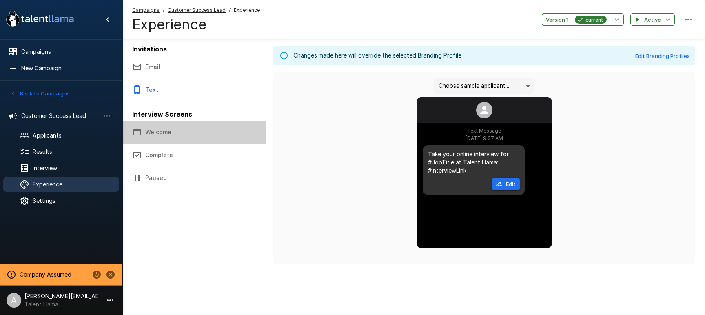
click at [161, 129] on button "Welcome" at bounding box center [194, 132] width 144 height 23
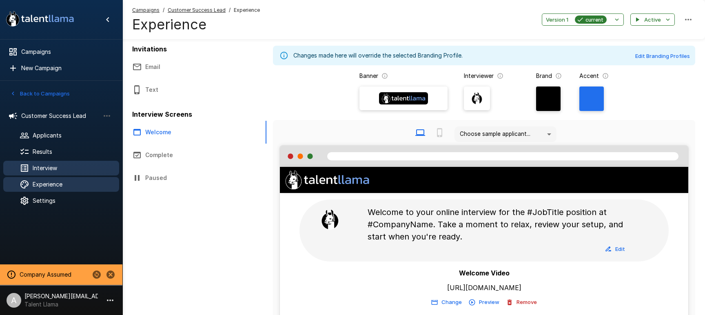
click at [52, 168] on span "Interview" at bounding box center [73, 168] width 80 height 8
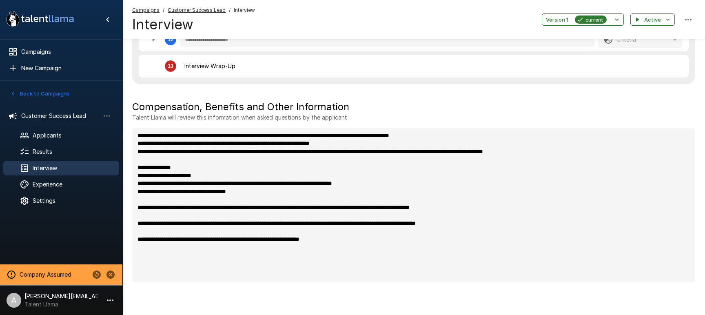
scroll to position [537, 0]
click at [64, 204] on span "Settings" at bounding box center [73, 201] width 80 height 8
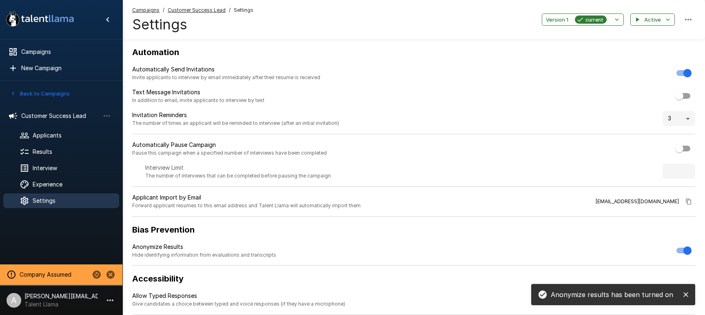
click at [202, 11] on u "Customer Success Lead" at bounding box center [197, 10] width 58 height 6
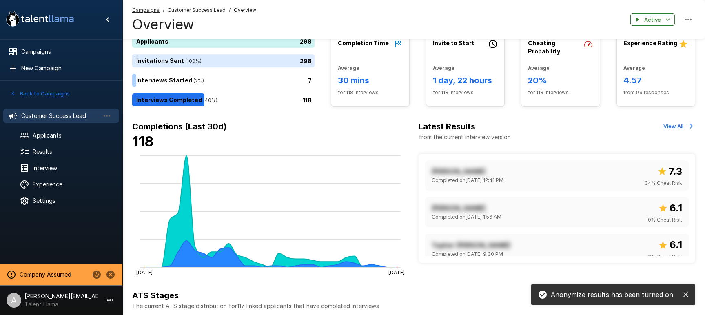
scroll to position [49, 0]
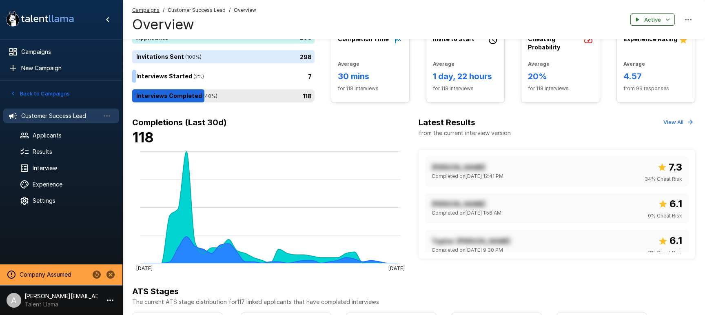
click at [247, 94] on div "118" at bounding box center [225, 95] width 186 height 13
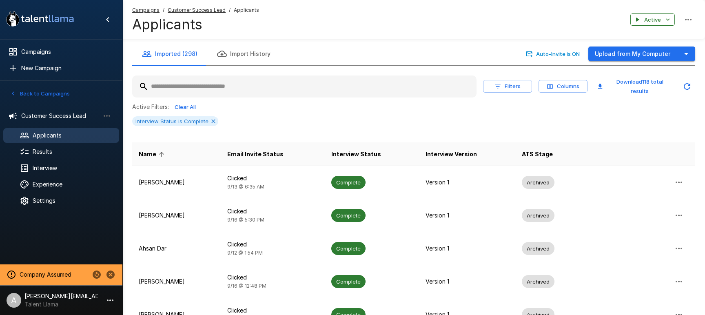
click at [183, 10] on u "Customer Success Lead" at bounding box center [197, 10] width 58 height 6
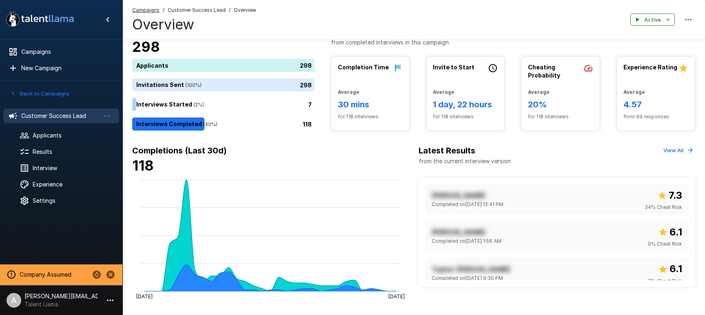
scroll to position [69, 0]
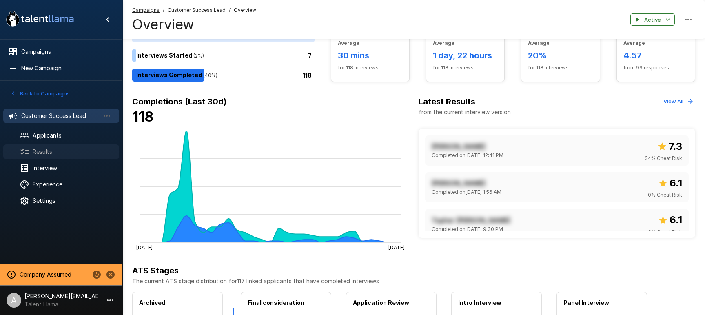
click at [44, 148] on span "Results" at bounding box center [73, 152] width 80 height 8
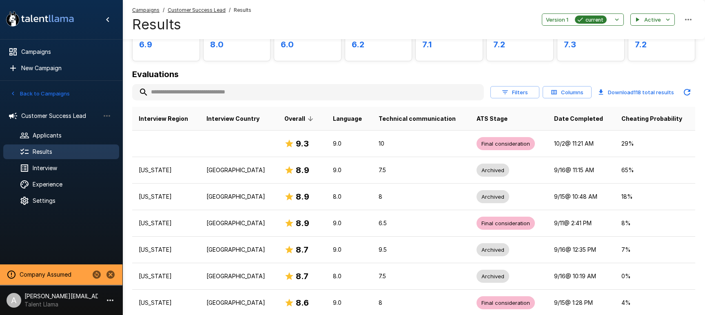
scroll to position [67, 0]
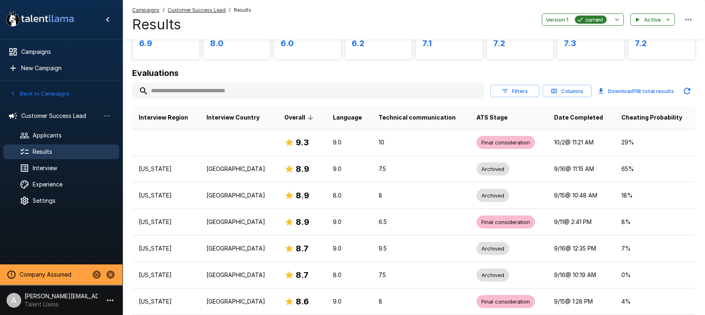
click at [580, 92] on button "Columns" at bounding box center [567, 91] width 49 height 13
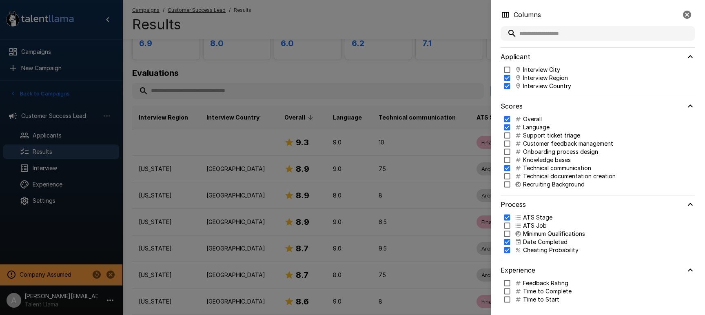
scroll to position [2, 0]
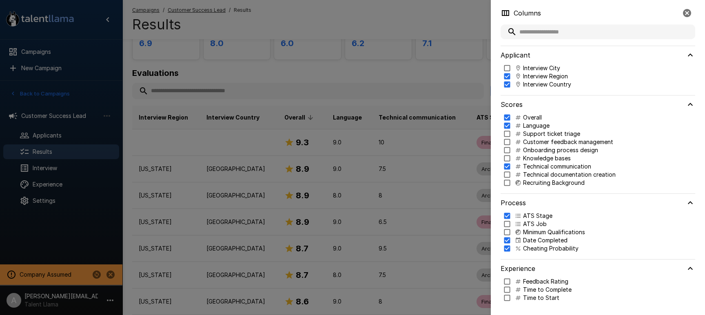
drag, startPoint x: 426, startPoint y: 165, endPoint x: 317, endPoint y: 181, distance: 110.1
click at [425, 165] on div at bounding box center [352, 157] width 705 height 315
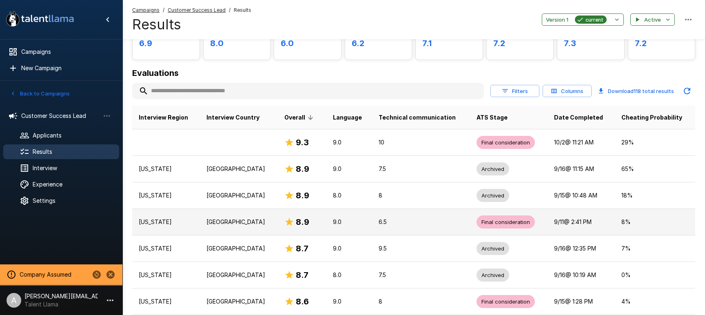
click at [425, 226] on td "6.5" at bounding box center [421, 222] width 98 height 27
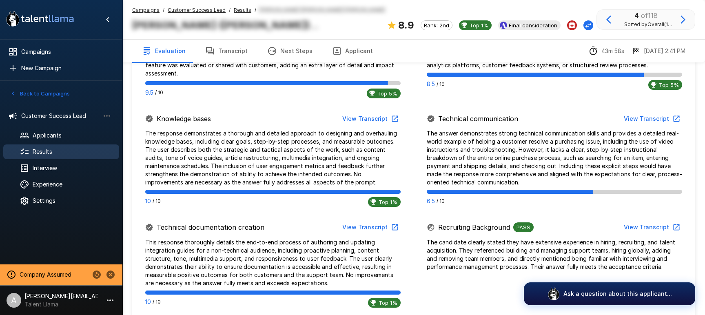
scroll to position [549, 0]
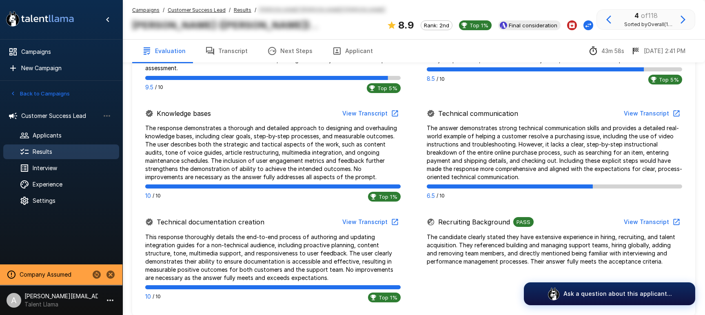
click at [246, 9] on u "Results" at bounding box center [243, 10] width 18 height 6
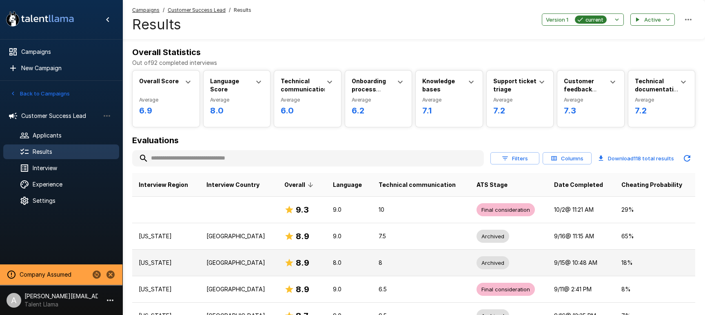
click at [250, 263] on p "[GEOGRAPHIC_DATA]" at bounding box center [238, 263] width 65 height 8
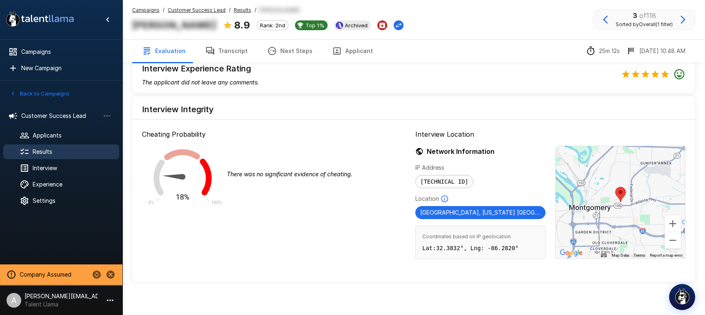
scroll to position [752, 0]
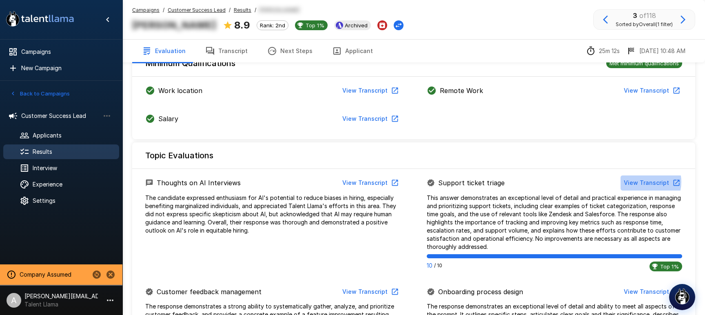
click at [642, 182] on button "View Transcript" at bounding box center [651, 182] width 62 height 15
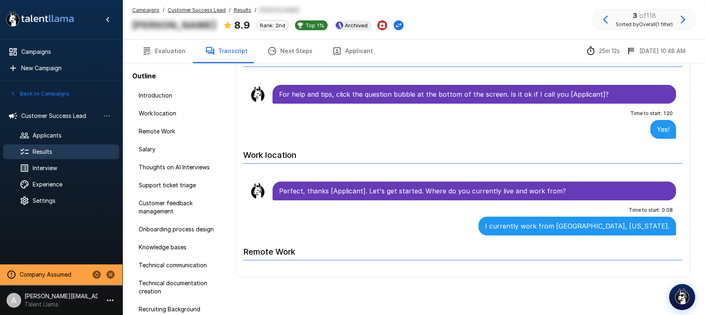
scroll to position [49, 0]
drag, startPoint x: 554, startPoint y: 90, endPoint x: 608, endPoint y: 97, distance: 55.1
click at [608, 97] on p "For help and tips, click the question bubble at the bottom of the screen. Is it…" at bounding box center [474, 94] width 390 height 10
